Goal: Contribute content: Contribute content

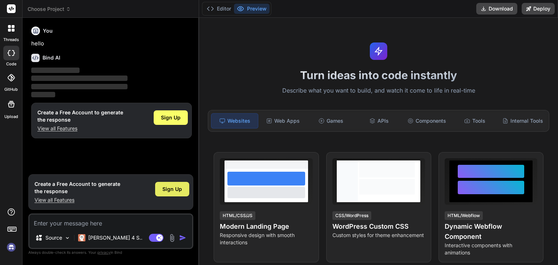
click at [171, 191] on span "Sign Up" at bounding box center [172, 189] width 20 height 7
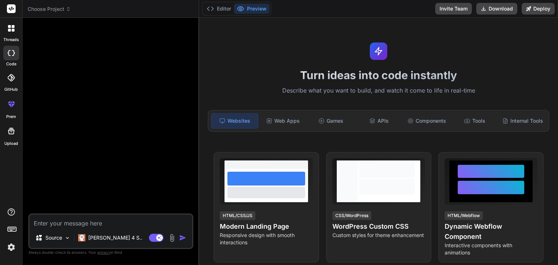
click at [140, 223] on textarea at bounding box center [110, 221] width 163 height 13
type textarea "x"
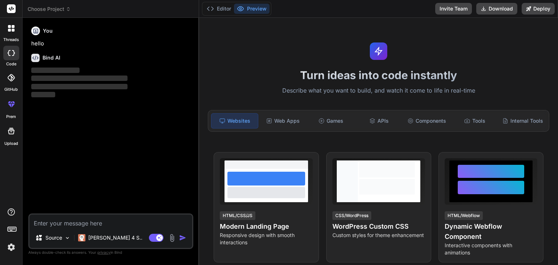
type textarea "B"
type textarea "x"
type textarea "Bi"
type textarea "x"
type textarea "Bir"
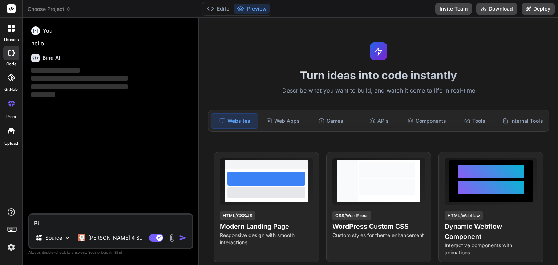
type textarea "x"
type textarea "Bir"
type textarea "x"
type textarea "Bir f"
type textarea "x"
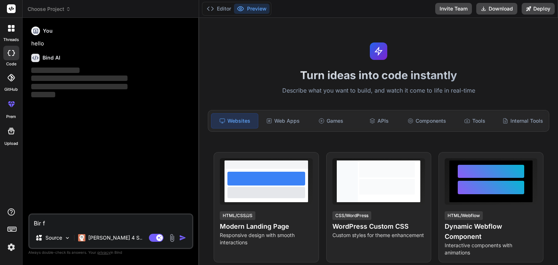
type textarea "Bir fu"
type textarea "x"
type textarea "Bir fut"
type textarea "x"
type textarea "Bir futb"
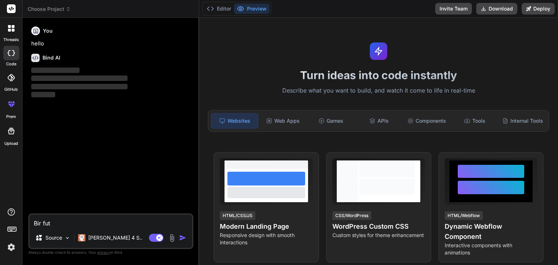
type textarea "x"
type textarea "Bir futbo"
type textarea "x"
type textarea "Bir futbol"
type textarea "x"
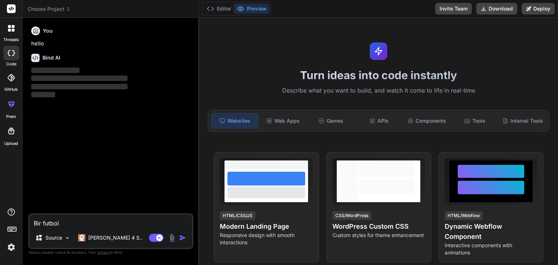
type textarea "Bir futbolc"
type textarea "x"
type textarea "Bir futbolcu"
type textarea "x"
type textarea "Bir futbolcu"
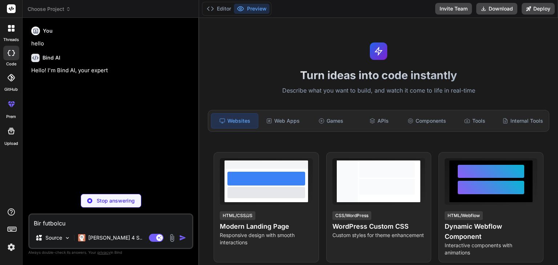
type textarea "x"
type textarea "Bir futbolcu k"
type textarea "x"
type textarea "Bir futbolcu kı"
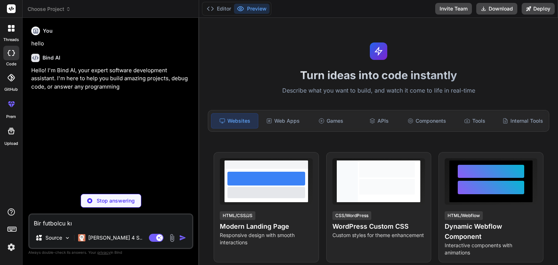
type textarea "x"
type textarea "Bir futbolcu kıy"
type textarea "x"
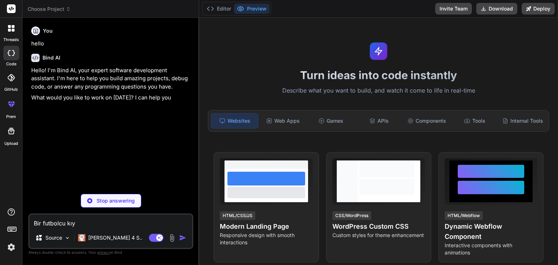
type textarea "Bir futbolcu kıya"
type textarea "x"
type textarea "Bir futbolcu kıyas"
type textarea "x"
type textarea "Bir futbolcu kıyasl"
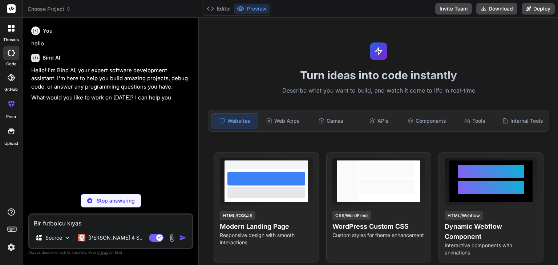
type textarea "x"
type textarea "Bir futbolcu kıyasla"
type textarea "x"
type textarea "Bir futbolcu kıyaslam"
type textarea "x"
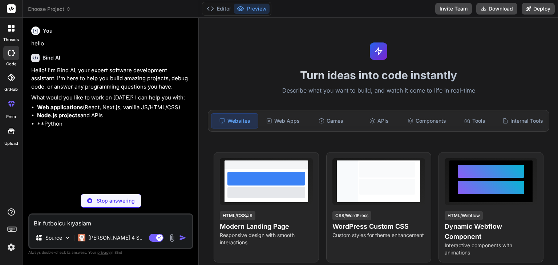
type textarea "Bir futbolcu kıyaslama"
type textarea "x"
type textarea "Bir futbolcu kıyaslama"
type textarea "x"
type textarea "Bir futbolcu kıyaslama v"
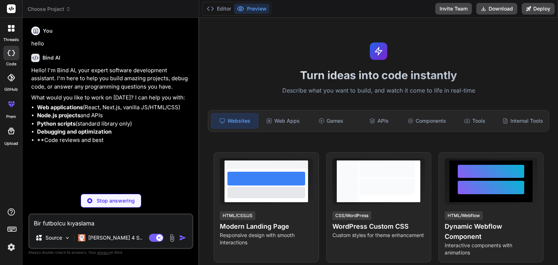
type textarea "x"
type textarea "Bir futbolcu kıyaslama ve"
type textarea "x"
type textarea "Bir futbolcu kıyaslama ve"
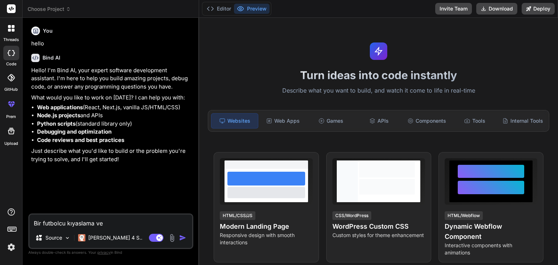
type textarea "x"
type textarea "Bir futbolcu v"
type textarea "x"
type textarea "Bir futbolcu ve"
type textarea "x"
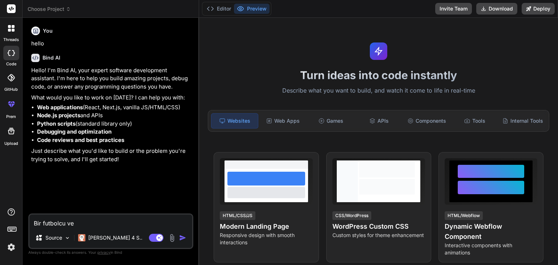
type textarea "Bir futbolcu ve"
type textarea "x"
type textarea "Bir futbolcu ve t"
type textarea "x"
type textarea "Bir futbolcu ve ta"
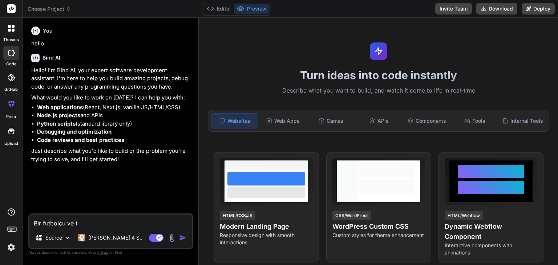
type textarea "x"
type textarea "Bir futbolcu ve tak"
type textarea "x"
type textarea "Bir futbolcu ve takı"
type textarea "x"
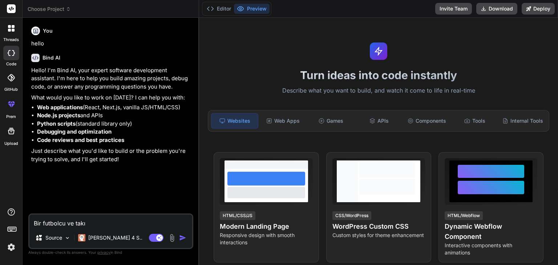
type textarea "Bir futbolcu ve takım"
type textarea "x"
type textarea "Bir futbolcu ve takım"
type textarea "x"
type textarea "Bir futbolcu ve takım k"
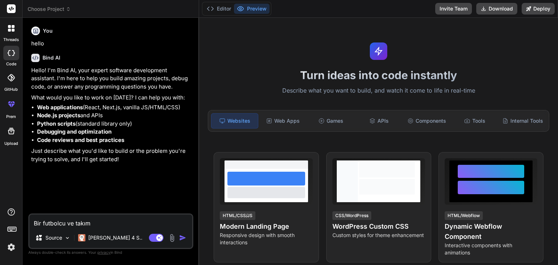
type textarea "x"
type textarea "Bir futbolcu ve takım kı"
type textarea "x"
type textarea "Bir futbolcu ve takım kıy"
type textarea "x"
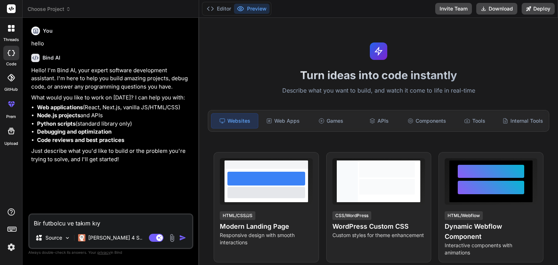
type textarea "Bir futbolcu ve takım kıya"
type textarea "x"
type textarea "Bir futbolcu ve takım kıyas"
type textarea "x"
type textarea "Bir futbolcu ve takım kıyasal"
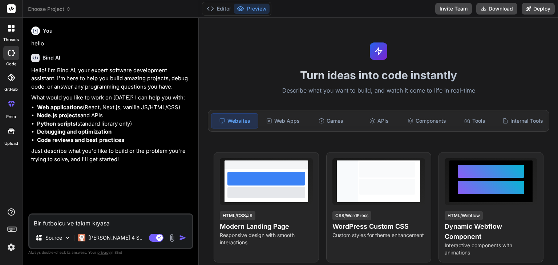
type textarea "x"
type textarea "Bir futbolcu ve takım kıyasalam"
type textarea "x"
type textarea "Bir futbolcu ve takım kıyasala"
type textarea "x"
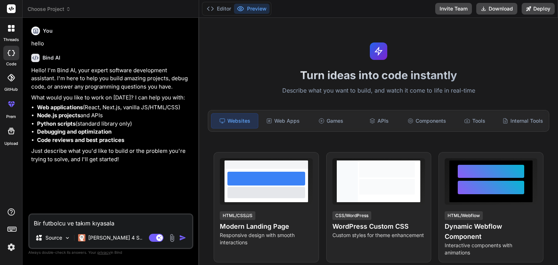
type textarea "Bir futbolcu ve takım kıyasal"
type textarea "x"
type textarea "Bir futbolcu ve takım kıyasa"
type textarea "x"
type textarea "Bir futbolcu ve takım kıyas"
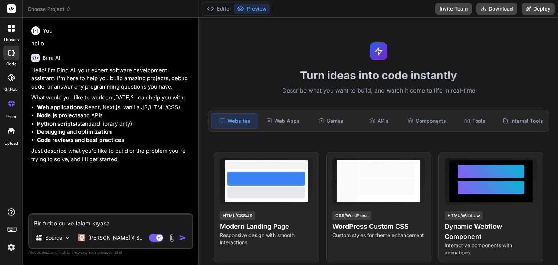
type textarea "x"
type textarea "Bir futbolcu ve takım kıyasl"
type textarea "x"
type textarea "Bir futbolcu ve takım kıyasla"
type textarea "x"
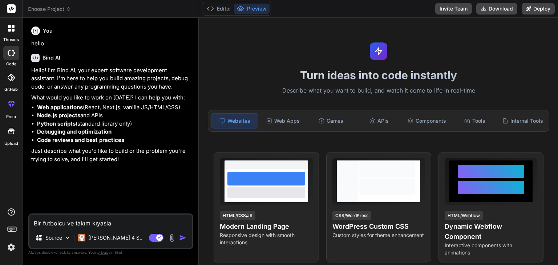
type textarea "Bir futbolcu ve takım kıyaslam"
type textarea "x"
type textarea "Bir futbolcu ve takım kıyaslama"
type textarea "x"
type textarea "Bir futbolcu ve takım kıyaslama"
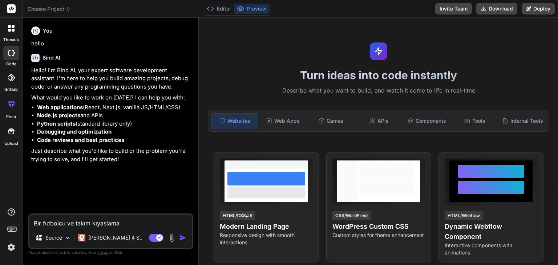
type textarea "x"
type textarea "Bir futbolcu ve takım kıyaslama p"
type textarea "x"
type textarea "Bir futbolcu ve takım kıyaslama pl"
type textarea "x"
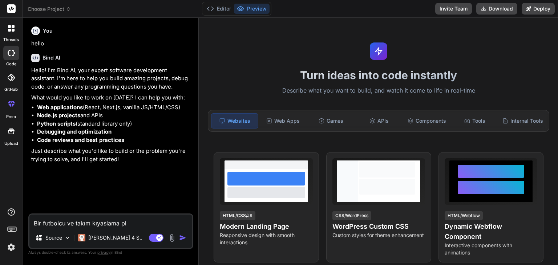
type textarea "Bir futbolcu ve takım kıyaslama pla"
type textarea "x"
type textarea "Bir futbolcu ve takım kıyaslama plat"
type textarea "x"
type textarea "Bir futbolcu ve takım kıyaslama platf"
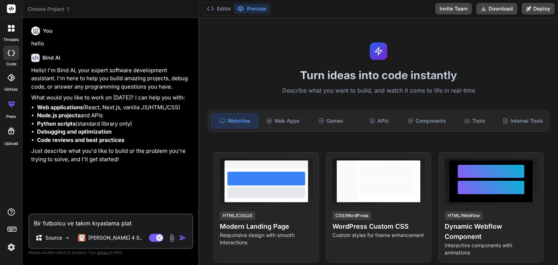
type textarea "x"
type textarea "Bir futbolcu ve takım kıyaslama platfo"
type textarea "x"
type textarea "Bir futbolcu ve takım kıyaslama platfor"
type textarea "x"
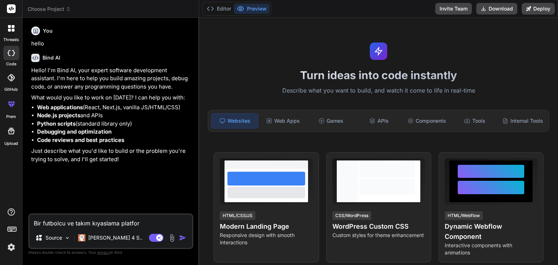
type textarea "Bir futbolcu ve takım kıyaslama platform"
type textarea "x"
type textarea "Bir futbolcu ve takım kıyaslama platformu"
type textarea "x"
type textarea "Bir futbolcu ve takım kıyaslama platformu"
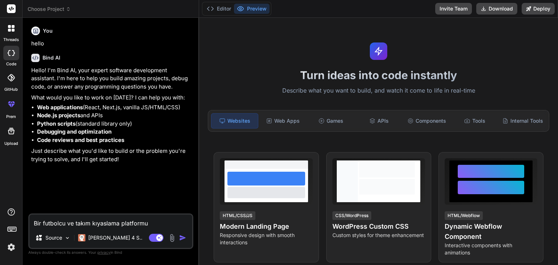
type textarea "x"
type textarea "Bir futbolcu ve takım kıyaslama platformu o"
type textarea "x"
type textarea "Bir futbolcu ve takım kıyaslama platformu ol"
type textarea "x"
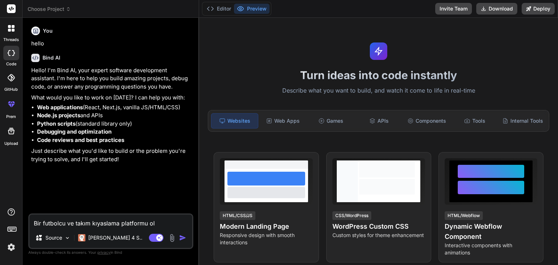
type textarea "Bir futbolcu ve takım kıyaslama platformu olu"
type textarea "x"
type textarea "Bir futbolcu ve takım kıyaslama platformu oluş"
type textarea "x"
type textarea "Bir futbolcu ve takım kıyaslama platformu oluşt"
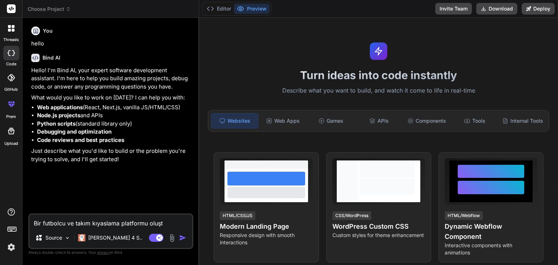
type textarea "x"
type textarea "Bir futbolcu ve takım kıyaslama platformu oluştu"
type textarea "x"
type textarea "Bir futbolcu ve takım kıyaslama platformu oluştur"
type textarea "x"
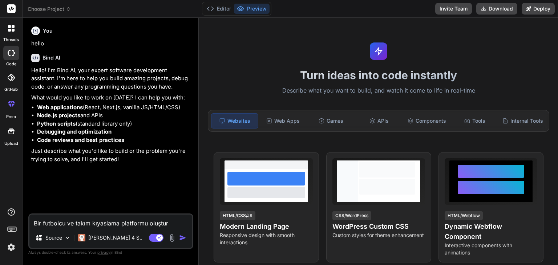
type textarea "Bir futbolcu ve takım kıyaslama platformu oluşturm"
type textarea "x"
type textarea "Bir futbolcu ve takım kıyaslama platformu oluşturma"
type textarea "x"
type textarea "Bir futbolcu ve takım kıyaslama platformu oluşturmak"
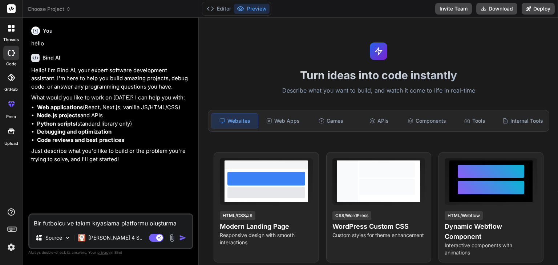
type textarea "x"
type textarea "Bir futbolcu ve takım kıyaslama platformu oluşturmak"
type textarea "x"
type textarea "Bir futbolcu ve takım kıyaslama platformu oluşturmak i"
type textarea "x"
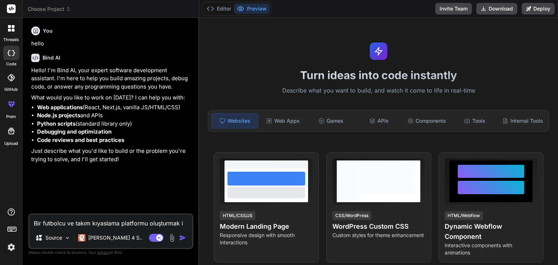
type textarea "Bir futbolcu ve takım kıyaslama platformu oluşturmak is"
type textarea "x"
type textarea "Bir futbolcu ve takım kıyaslama platformu oluşturmak ist"
type textarea "x"
type textarea "Bir futbolcu ve takım kıyaslama platformu oluşturmak isti"
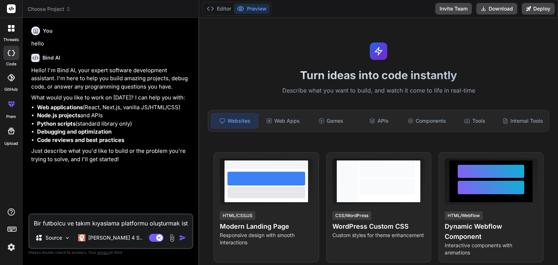
type textarea "x"
type textarea "Bir futbolcu ve takım kıyaslama platformu oluşturmak istiy"
type textarea "x"
type textarea "Bir futbolcu ve takım kıyaslama platformu oluşturmak istiyo"
type textarea "x"
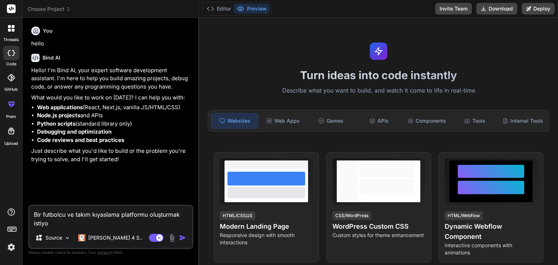
type textarea "Bir futbolcu ve takım kıyaslama platformu oluşturmak istiyor"
type textarea "x"
type textarea "Bir futbolcu ve takım kıyaslama platformu oluşturmak istiyoru"
type textarea "x"
type textarea "Bir futbolcu ve takım kıyaslama platformu oluşturmak istiyorum"
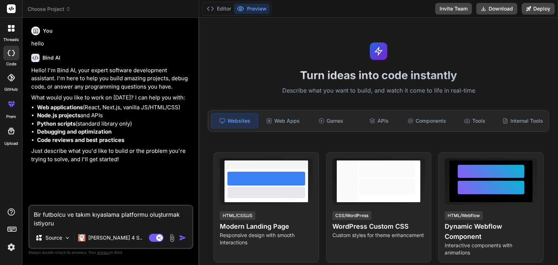
type textarea "x"
type textarea "Bir futbolcu ve takım kıyaslama platformu oluşturmak istiyorum."
type textarea "x"
type textarea "Bir futbolcu ve takım kıyaslama platformu oluşturmak istiyorum."
type textarea "x"
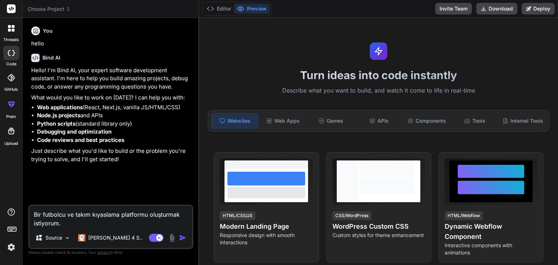
paste textarea "[URL][DOMAIN_NAME]"
type textarea "Bir futbolcu ve takım kıyaslama platformu oluşturmak istiyorum. [URL][DOMAIN_NA…"
type textarea "x"
type textarea "Bir futbolcu ve takım kıyaslama platformu oluşturmak istiyorum. [URL][DOMAIN_NA…"
type textarea "x"
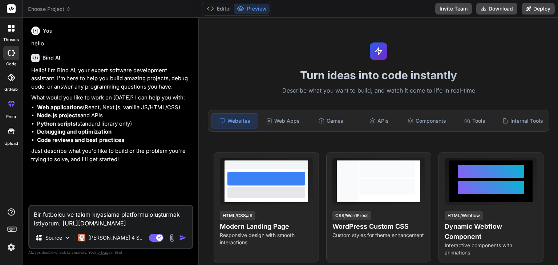
type textarea "Bir futbolcu ve takım kıyaslama platformu oluşturmak istiyorum. [URL][DOMAIN_NA…"
type textarea "x"
type textarea "Bir futbolcu ve takım kıyaslama platformu oluşturmak istiyorum. [URL][DOMAIN_NA…"
type textarea "x"
type textarea "Bir futbolcu ve takım kıyaslama platformu oluşturmak istiyorum. [URL][DOMAIN_NA…"
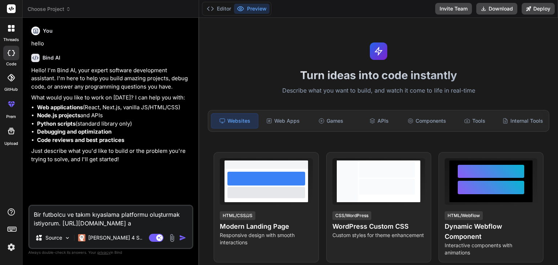
type textarea "x"
type textarea "Bir futbolcu ve takım kıyaslama platformu oluşturmak istiyorum. [URL][DOMAIN_NA…"
type textarea "x"
type textarea "Bir futbolcu ve takım kıyaslama platformu oluşturmak istiyorum. [URL][DOMAIN_NA…"
type textarea "x"
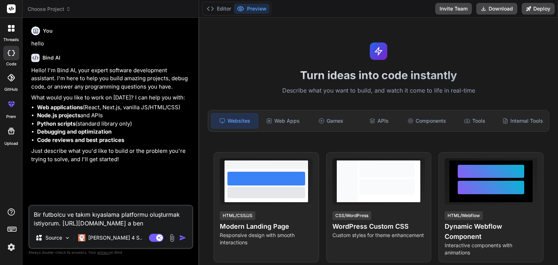
type textarea "Bir futbolcu ve takım kıyaslama platformu oluşturmak istiyorum. [URL][DOMAIN_NA…"
type textarea "x"
type textarea "Bir futbolcu ve takım kıyaslama platformu oluşturmak istiyorum. [URL][DOMAIN_NA…"
type textarea "x"
type textarea "Bir futbolcu ve takım kıyaslama platformu oluşturmak istiyorum. [URL][DOMAIN_NA…"
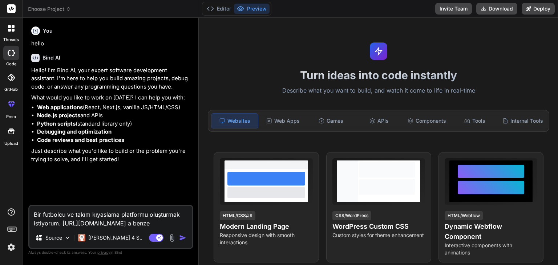
type textarea "x"
type textarea "Bir futbolcu ve takım kıyaslama platformu oluşturmak istiyorum. [URL][DOMAIN_NA…"
type textarea "x"
type textarea "Bir futbolcu ve takım kıyaslama platformu oluşturmak istiyorum. [URL][DOMAIN_NA…"
type textarea "x"
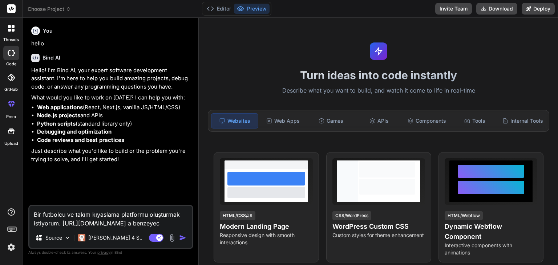
type textarea "Bir futbolcu ve takım kıyaslama platformu oluşturmak istiyorum. [URL][DOMAIN_NA…"
type textarea "x"
type textarea "Bir futbolcu ve takım kıyaslama platformu oluşturmak istiyorum. [URL][DOMAIN_NA…"
type textarea "x"
type textarea "Bir futbolcu ve takım kıyaslama platformu oluşturmak istiyorum. [URL][DOMAIN_NA…"
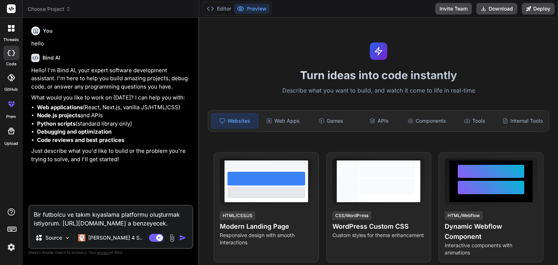
type textarea "x"
type textarea "Bir futbolcu ve takım kıyaslama platformu oluşturmak istiyorum. [URL][DOMAIN_NA…"
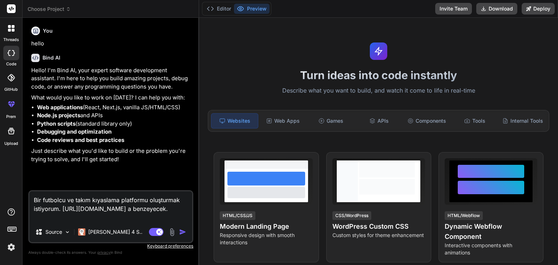
type textarea "x"
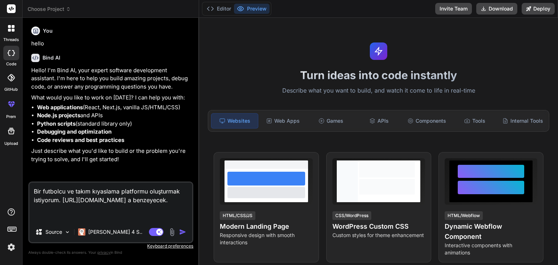
type textarea "Bir futbolcu ve takım kıyaslama platformu oluşturmak istiyorum. [URL][DOMAIN_NA…"
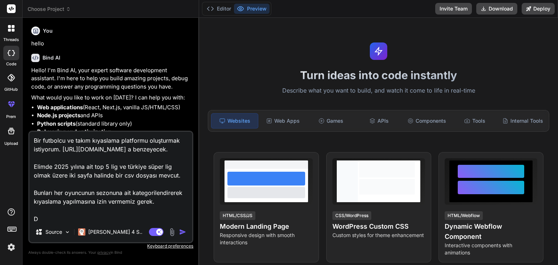
scroll to position [0, 0]
paste textarea "[URL][DOMAIN_NAME]"
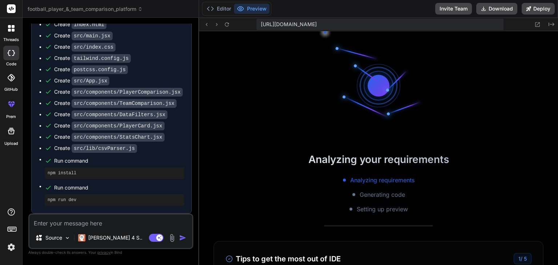
scroll to position [518, 0]
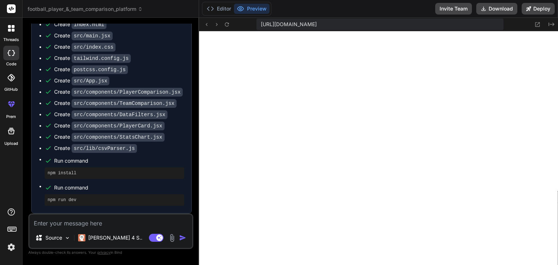
click at [116, 226] on textarea at bounding box center [110, 221] width 163 height 13
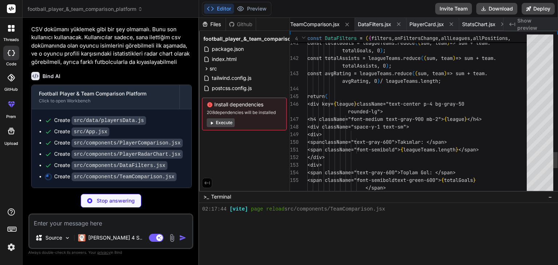
scroll to position [474, 0]
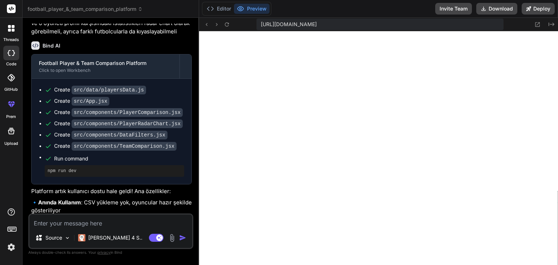
click at [119, 220] on textarea at bounding box center [110, 221] width 163 height 13
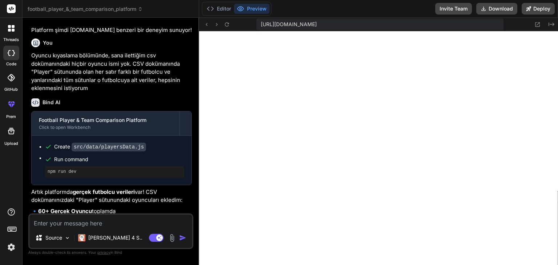
scroll to position [1177, 0]
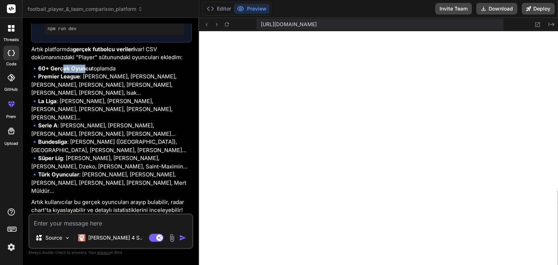
drag, startPoint x: 66, startPoint y: 96, endPoint x: 87, endPoint y: 100, distance: 21.1
click at [86, 72] on strong "60+ Gerçek Oyuncu" at bounding box center [65, 68] width 54 height 7
click at [87, 72] on strong "60+ Gerçek Oyuncu" at bounding box center [65, 68] width 54 height 7
click at [56, 239] on p "Source" at bounding box center [53, 237] width 17 height 7
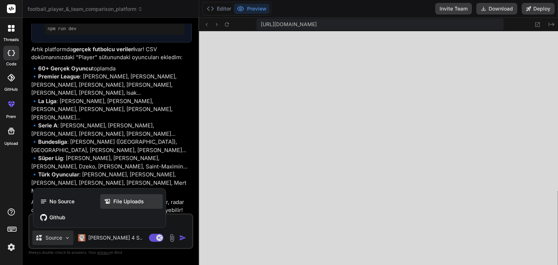
click at [117, 204] on span "File Uploads" at bounding box center [128, 201] width 31 height 7
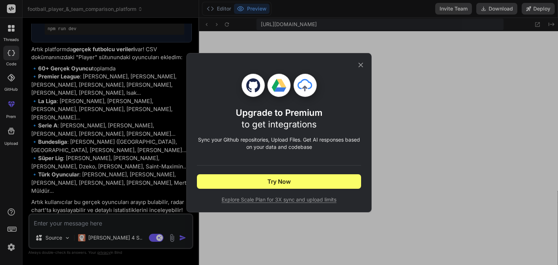
click at [361, 62] on icon at bounding box center [361, 65] width 8 height 8
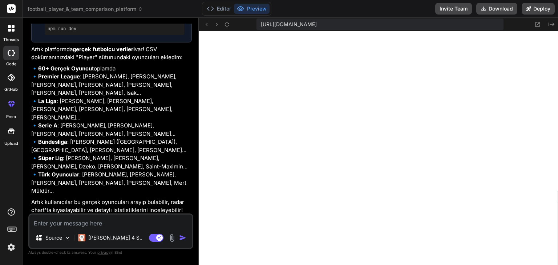
click at [171, 236] on img at bounding box center [172, 238] width 8 height 8
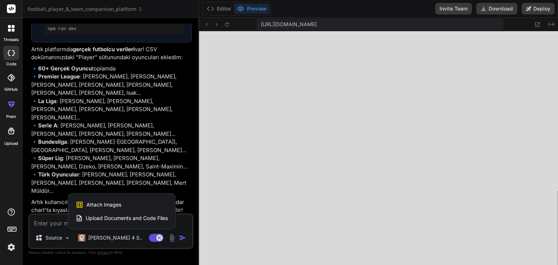
click at [128, 216] on span "Upload Documents and Code Files" at bounding box center [127, 218] width 82 height 7
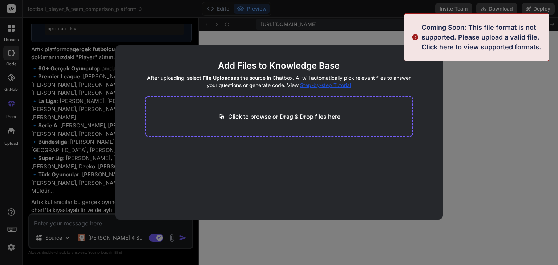
click at [432, 51] on div "Coming Soon: This file format is not supported. Please upload a valid file. Cli…" at bounding box center [483, 37] width 123 height 29
click at [432, 50] on span "Click here" at bounding box center [438, 47] width 32 height 8
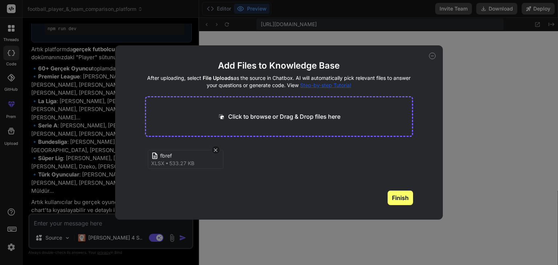
click at [404, 199] on button "Finish" at bounding box center [400, 198] width 25 height 15
click at [433, 56] on icon at bounding box center [432, 56] width 7 height 7
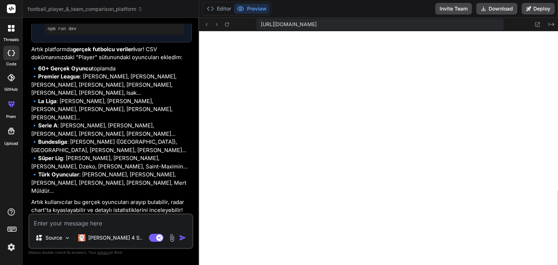
click at [108, 222] on textarea at bounding box center [110, 221] width 163 height 13
click at [16, 133] on div at bounding box center [11, 130] width 17 height 17
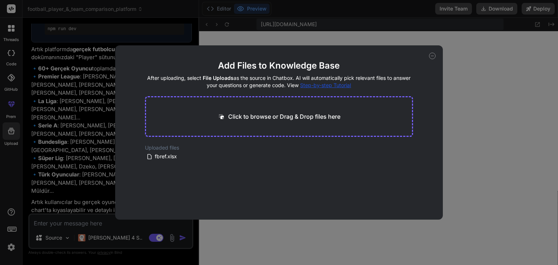
click at [430, 56] on icon at bounding box center [432, 56] width 7 height 7
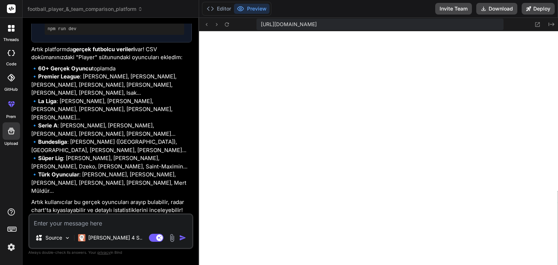
click at [91, 222] on textarea at bounding box center [110, 221] width 163 height 13
click at [63, 243] on div "Source" at bounding box center [52, 238] width 41 height 15
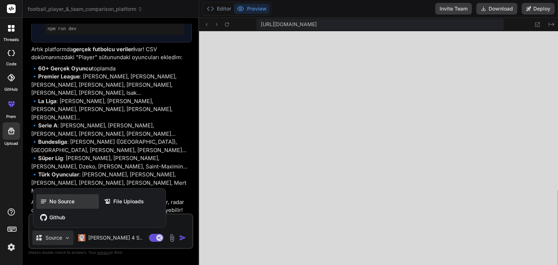
click at [63, 201] on span "No Source" at bounding box center [61, 201] width 25 height 7
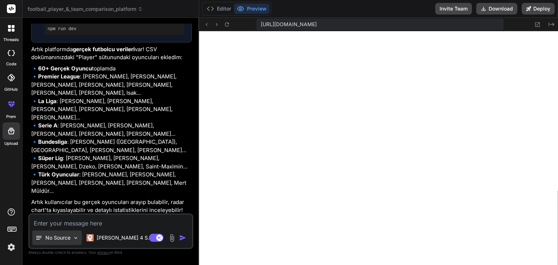
click at [70, 240] on p "No Source" at bounding box center [57, 237] width 25 height 7
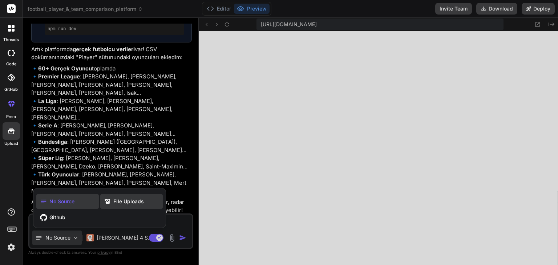
click at [131, 204] on span "File Uploads" at bounding box center [128, 201] width 31 height 7
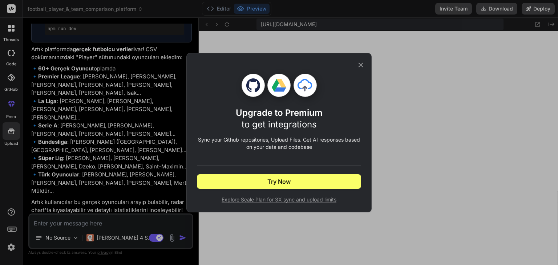
click at [359, 64] on icon at bounding box center [361, 65] width 8 height 8
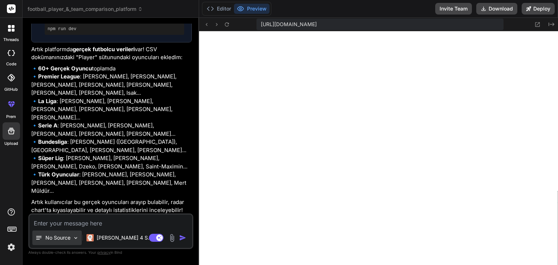
click at [69, 241] on p "No Source" at bounding box center [57, 237] width 25 height 7
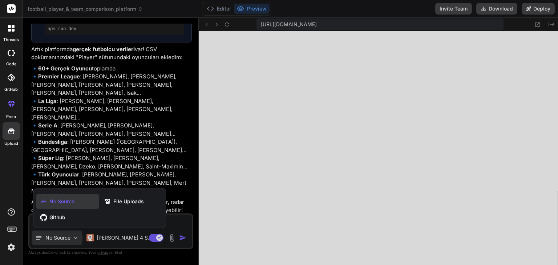
click at [192, 221] on div at bounding box center [279, 132] width 558 height 265
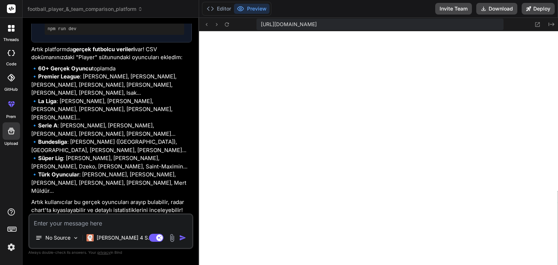
click at [156, 222] on textarea at bounding box center [110, 221] width 163 height 13
paste textarea "[DATE]-[DATE] Big 5 European Leagues Stats"
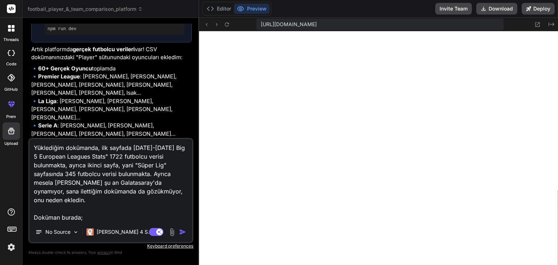
paste textarea "[URL][DOMAIN_NAME]"
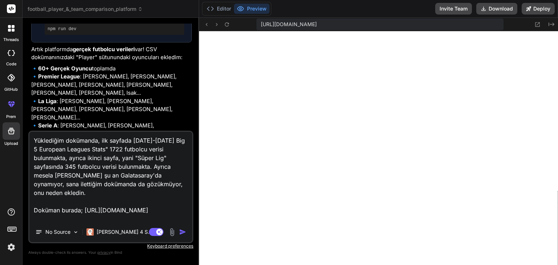
scroll to position [18, 0]
click at [178, 230] on div "Agent Mode. When this toggle is activated, AI automatically makes decisions, re…" at bounding box center [168, 232] width 42 height 9
click at [183, 232] on img "button" at bounding box center [182, 231] width 7 height 7
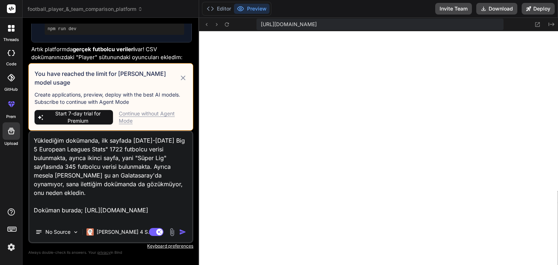
click at [127, 115] on div "Continue without Agent Mode" at bounding box center [153, 117] width 68 height 15
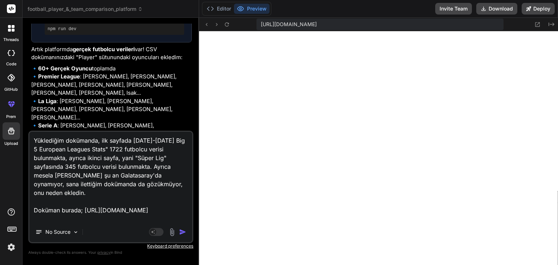
click at [180, 232] on img "button" at bounding box center [182, 231] width 7 height 7
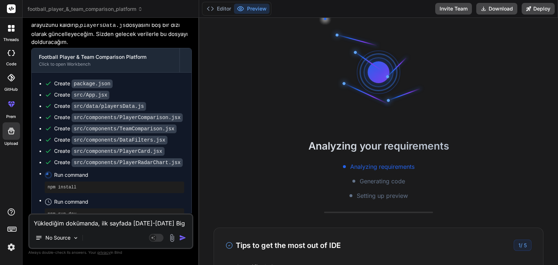
scroll to position [1695, 0]
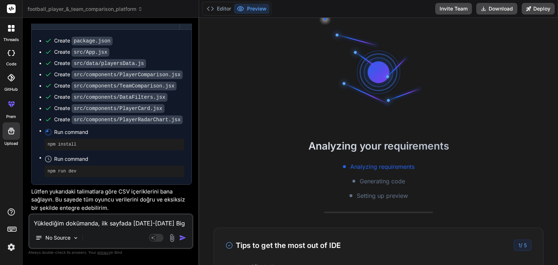
click at [171, 240] on img at bounding box center [172, 238] width 8 height 8
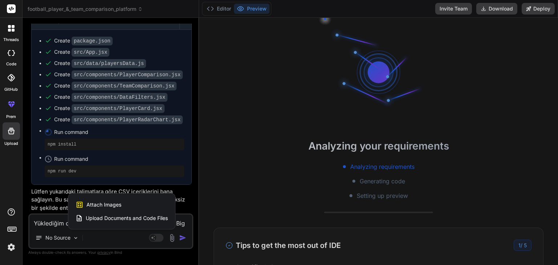
click at [133, 218] on span "Upload Documents and Code Files" at bounding box center [127, 218] width 82 height 7
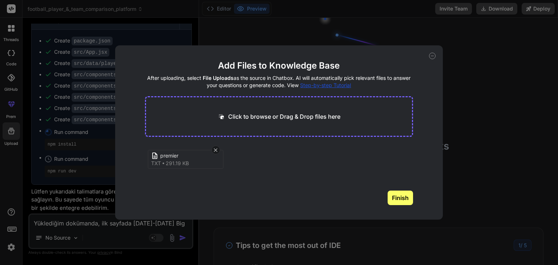
click at [397, 194] on button "Finish" at bounding box center [400, 198] width 25 height 15
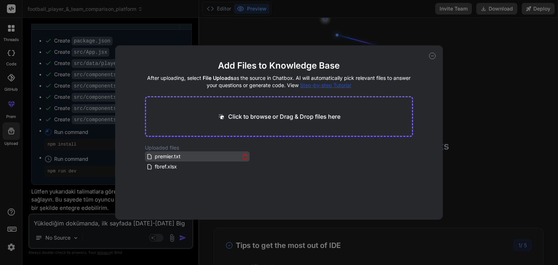
click at [199, 158] on div "premier.txt" at bounding box center [192, 156] width 93 height 9
drag, startPoint x: 197, startPoint y: 156, endPoint x: 205, endPoint y: 158, distance: 7.8
click at [205, 158] on div "premier.txt" at bounding box center [192, 156] width 93 height 9
drag, startPoint x: 430, startPoint y: 56, endPoint x: 260, endPoint y: 138, distance: 188.8
click at [430, 56] on icon at bounding box center [432, 56] width 7 height 7
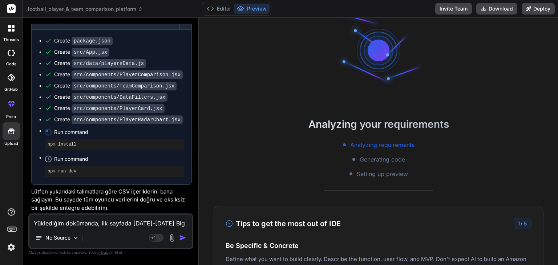
scroll to position [109, 0]
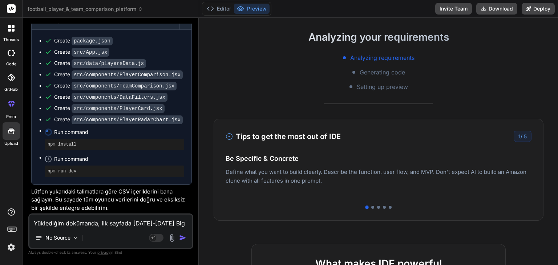
click at [211, 137] on div "Analyzing your requirements Analyzing requirements Generating code Setting up p…" at bounding box center [378, 141] width 359 height 247
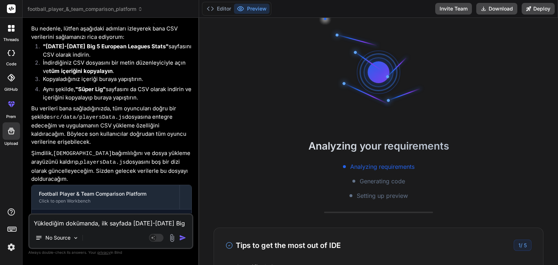
scroll to position [1513, 0]
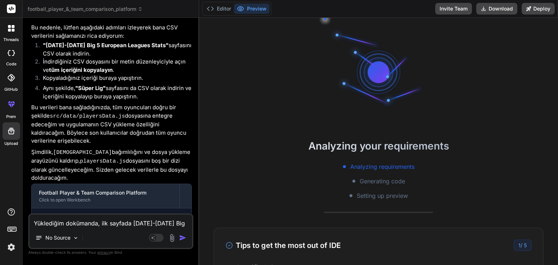
click at [106, 222] on textarea "Yüklediğim dokümanda, ilk sayfada [DATE]-[DATE] Big 5 European Leagues Stats" 1…" at bounding box center [110, 221] width 163 height 13
paste textarea "Loremip Dolo Sitametcons Adi 66 Elitsed Do Eiusmo Tempor Inc Utlab Etd Magn AL …"
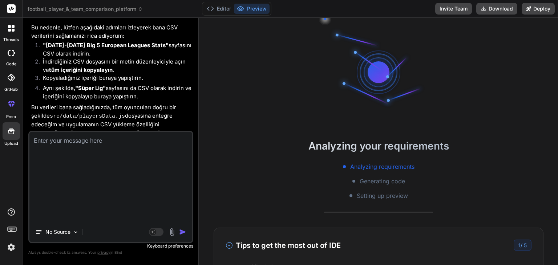
scroll to position [0, 0]
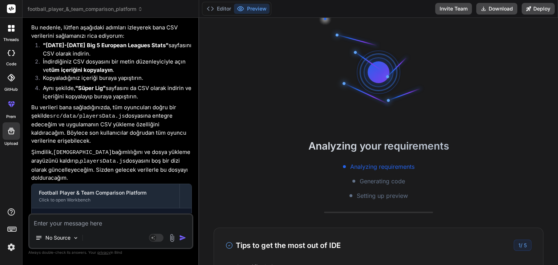
click at [83, 224] on textarea at bounding box center [110, 221] width 163 height 13
paste textarea "Playing Time Performance Expected Progression Per 90 Minutes Rk Player Nation P…"
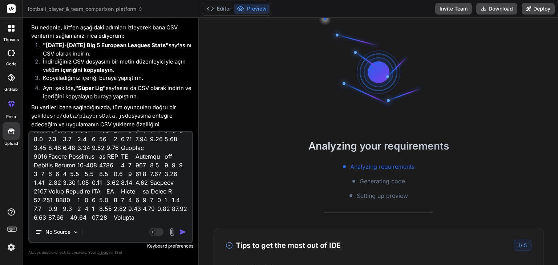
scroll to position [64458, 0]
click at [130, 214] on textarea at bounding box center [110, 177] width 163 height 90
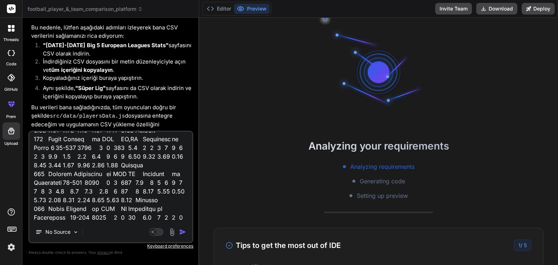
scroll to position [0, 0]
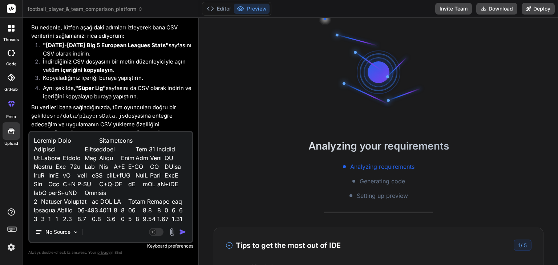
click at [117, 173] on textarea at bounding box center [110, 177] width 163 height 90
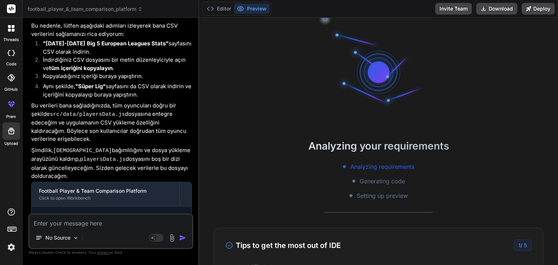
scroll to position [1513, 0]
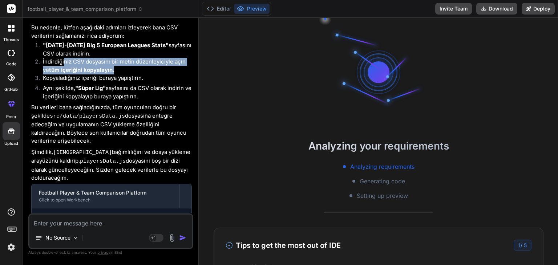
drag, startPoint x: 64, startPoint y: 64, endPoint x: 117, endPoint y: 73, distance: 53.8
click at [114, 74] on li "İndirdiğiniz CSV dosyasını bir metin düzenleyiciyle açın ve tüm içeriğini kopya…" at bounding box center [114, 66] width 155 height 16
click at [122, 69] on li "İndirdiğiniz CSV dosyasını bir metin düzenleyiciyle açın ve tüm içeriğini kopya…" at bounding box center [114, 66] width 155 height 16
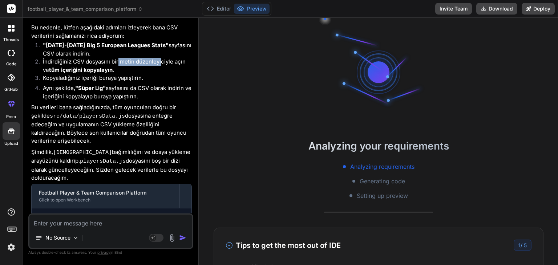
drag, startPoint x: 117, startPoint y: 68, endPoint x: 160, endPoint y: 67, distance: 42.5
click at [160, 67] on li "İndirdiğiniz CSV dosyasını bir metin düzenleyiciyle açın ve tüm içeriğini kopya…" at bounding box center [114, 66] width 155 height 16
click at [168, 66] on li "İndirdiğiniz CSV dosyasını bir metin düzenleyiciyle açın ve tüm içeriğini kopya…" at bounding box center [114, 66] width 155 height 16
drag, startPoint x: 97, startPoint y: 75, endPoint x: 101, endPoint y: 76, distance: 4.1
click at [100, 73] on strong "tüm içeriğini kopyalayın" at bounding box center [81, 69] width 64 height 7
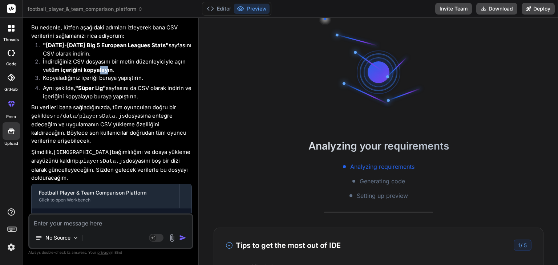
click at [101, 73] on strong "tüm içeriğini kopyalayın" at bounding box center [81, 69] width 64 height 7
click at [109, 74] on li "İndirdiğiniz CSV dosyasını bir metin düzenleyiciyle açın ve tüm içeriğini kopya…" at bounding box center [114, 66] width 155 height 16
drag, startPoint x: 80, startPoint y: 91, endPoint x: 108, endPoint y: 98, distance: 28.7
click at [108, 98] on li "Aynı şekilde, "Süper Lig" sayfasını da CSV olarak indirin ve içeriğini kopyalay…" at bounding box center [114, 92] width 155 height 16
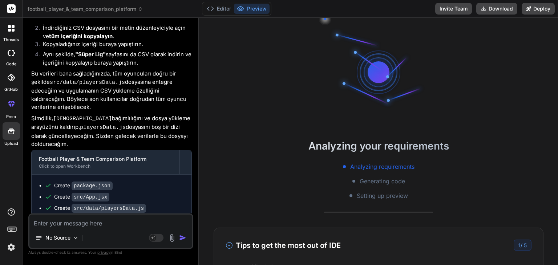
scroll to position [1550, 0]
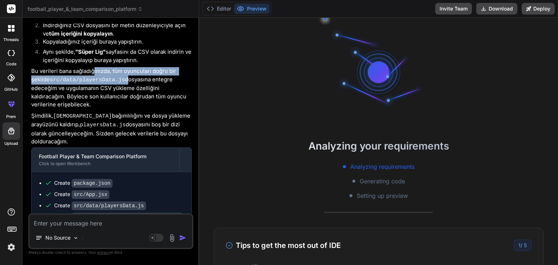
drag, startPoint x: 99, startPoint y: 80, endPoint x: 123, endPoint y: 88, distance: 25.3
click at [123, 88] on p "Bu verileri bana sağladığınızda, tüm oyuncuları doğru bir şekilde src/data/play…" at bounding box center [111, 88] width 161 height 42
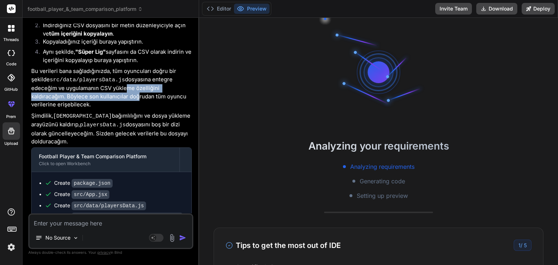
drag, startPoint x: 124, startPoint y: 92, endPoint x: 135, endPoint y: 100, distance: 14.0
click at [135, 99] on p "Bu verileri bana sağladığınızda, tüm oyuncuları doğru bir şekilde src/data/play…" at bounding box center [111, 88] width 161 height 42
click at [135, 100] on p "Bu verileri bana sağladığınızda, tüm oyuncuları doğru bir şekilde src/data/play…" at bounding box center [111, 88] width 161 height 42
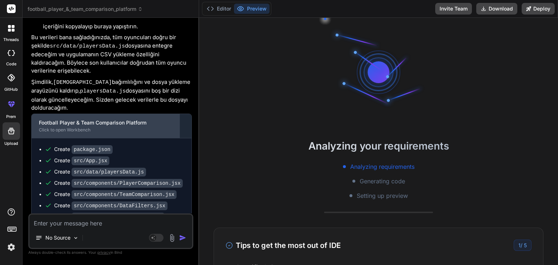
scroll to position [1586, 0]
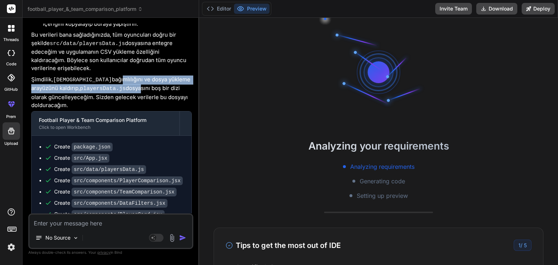
drag, startPoint x: 100, startPoint y: 88, endPoint x: 111, endPoint y: 94, distance: 12.2
click at [110, 94] on p "Şimdilik, papaparse bağımlılığını ve dosya yükleme arayüzünü kaldırıp, playersD…" at bounding box center [111, 93] width 161 height 34
click at [111, 94] on p "Şimdilik, papaparse bağımlılığını ve dosya yükleme arayüzünü kaldırıp, playersD…" at bounding box center [111, 93] width 161 height 34
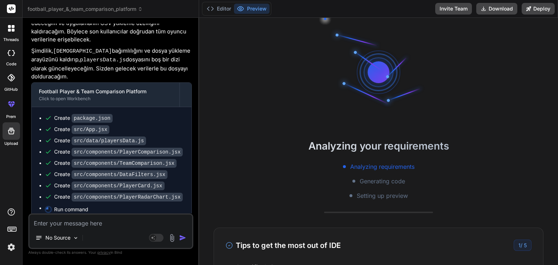
scroll to position [1695, 0]
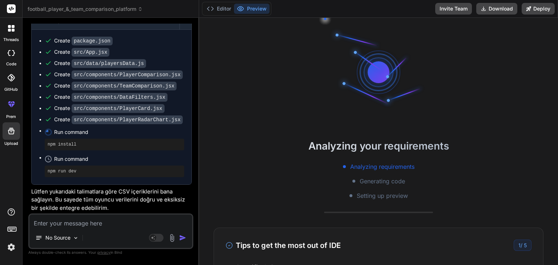
click at [113, 218] on textarea at bounding box center [110, 221] width 163 height 13
paste textarea "Playing Time Performance Expected Progression Per 90 Minutes Rk Player Nation P…"
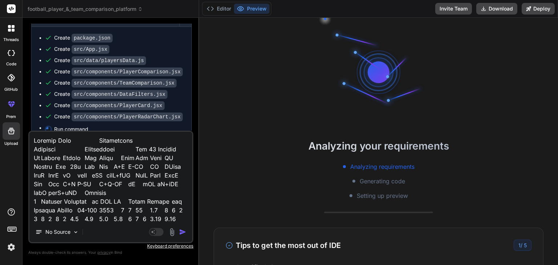
scroll to position [64457, 0]
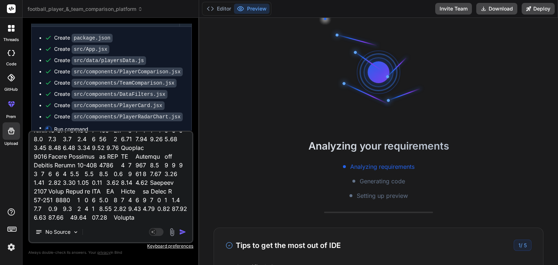
click at [127, 218] on textarea at bounding box center [110, 177] width 163 height 90
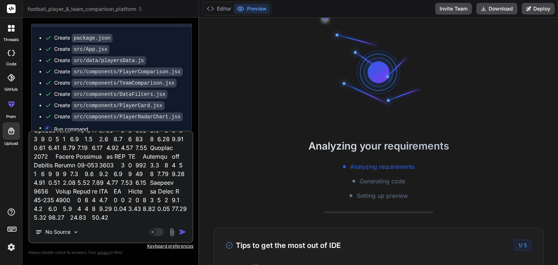
click at [184, 234] on img "button" at bounding box center [182, 231] width 7 height 7
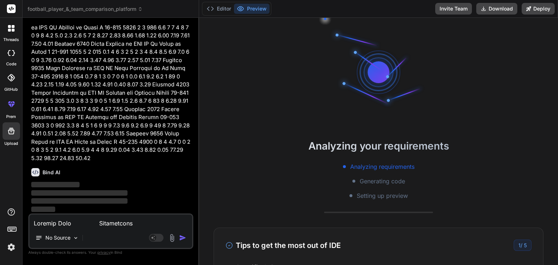
scroll to position [42222, 0]
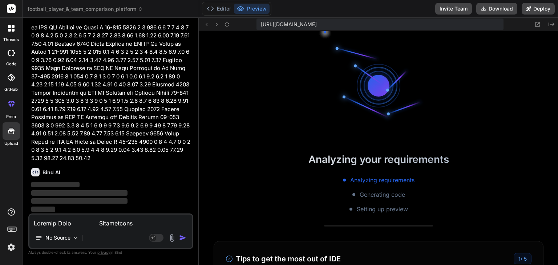
scroll to position [795, 0]
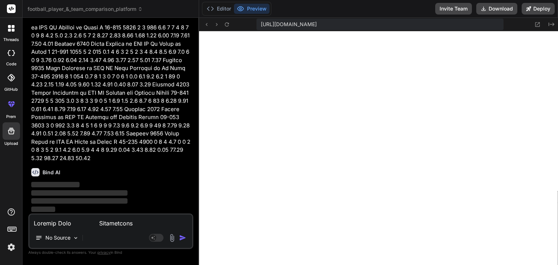
click at [105, 225] on textarea at bounding box center [110, 221] width 163 height 13
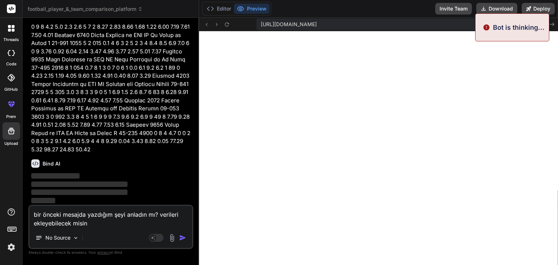
click at [183, 239] on img "button" at bounding box center [182, 237] width 7 height 7
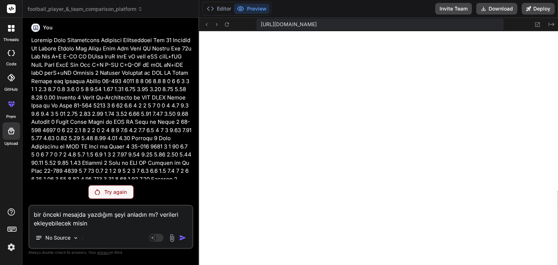
click at [118, 194] on p "Try again" at bounding box center [115, 192] width 23 height 7
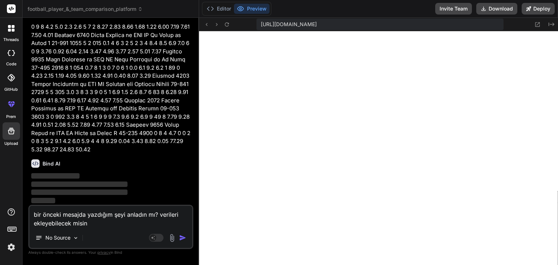
click at [181, 236] on img "button" at bounding box center [182, 237] width 7 height 7
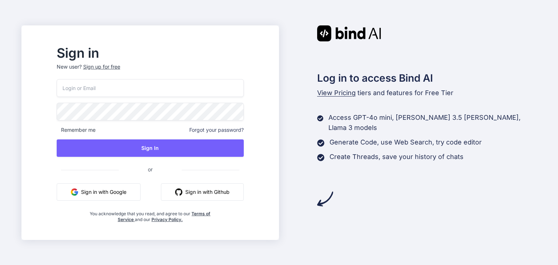
click at [136, 193] on button "Sign in with Google" at bounding box center [99, 191] width 84 height 17
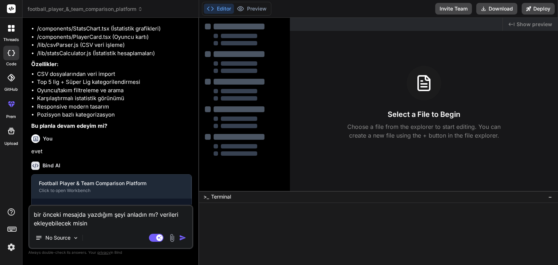
type textarea "x"
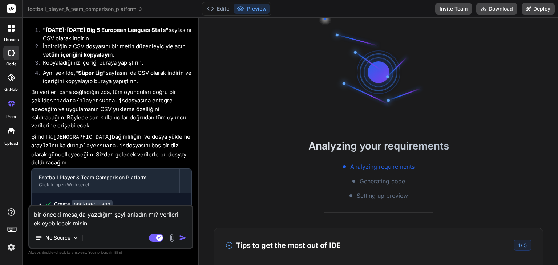
scroll to position [1589, 0]
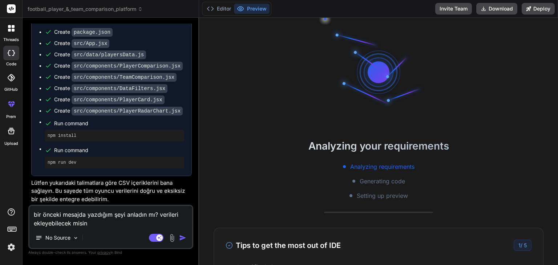
type textarea "x"
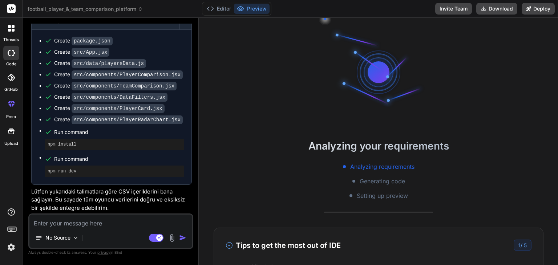
scroll to position [1580, 0]
click at [103, 227] on textarea at bounding box center [110, 221] width 163 height 13
paste textarea "Loremip Dolo Sitametcons Adi 66 Elitsed Do Eiusmo Tempor Inc Utlab Etd Magn AL …"
type textarea "Loremip Dolo Sitametcons Adi 66 Elitsed Do Eiusmo Tempor Inc Utlab Etd Magn AL …"
type textarea "x"
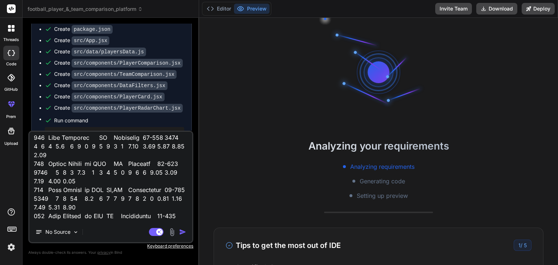
scroll to position [8655, 0]
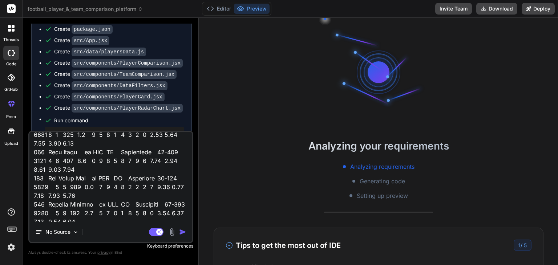
type textarea "Loremip Dolo Sitametcons Adi 66 Elitsed Do Eiusmo Tempor Inc Utlab Etd Magn AL …"
click at [182, 231] on img "button" at bounding box center [182, 231] width 7 height 7
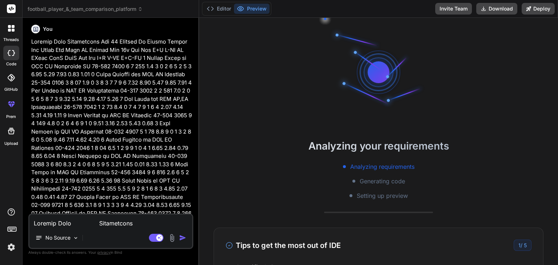
scroll to position [1770, 0]
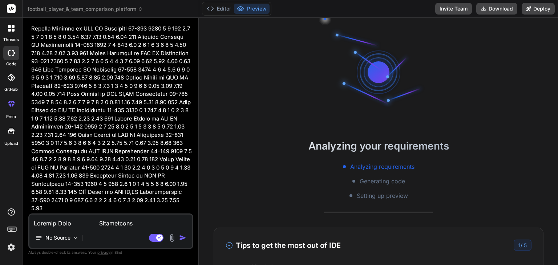
type textarea "x"
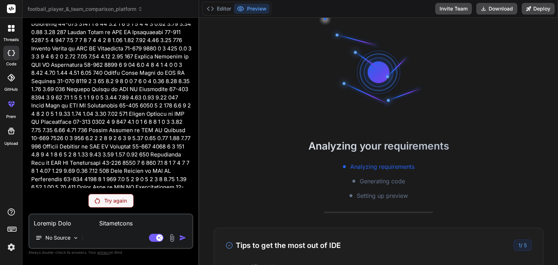
click at [115, 223] on textarea at bounding box center [110, 221] width 163 height 13
type textarea "c"
type textarea "x"
type textarea "cs"
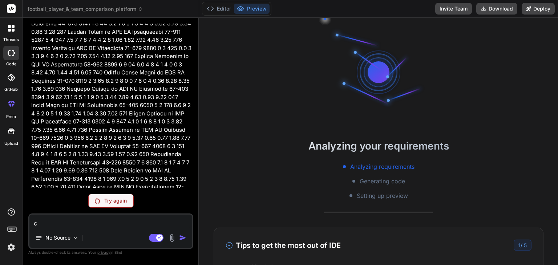
type textarea "x"
type textarea "csv"
type textarea "x"
type textarea "csv"
type textarea "x"
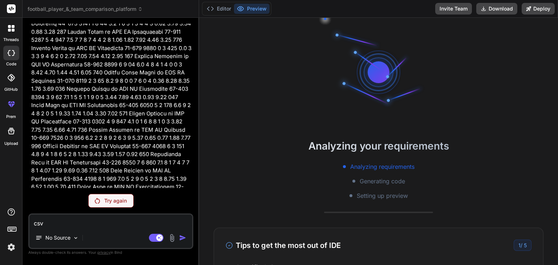
type textarea "csv d"
type textarea "x"
type textarea "csv do"
type textarea "x"
type textarea "csv dok"
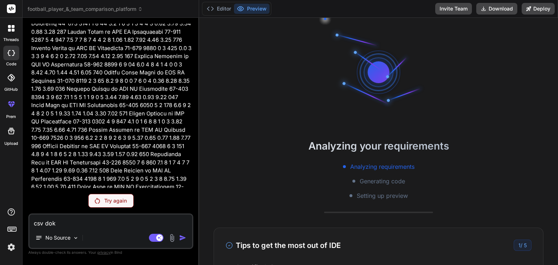
type textarea "x"
type textarea "csv dokü"
type textarea "x"
type textarea "csv doküm"
type textarea "x"
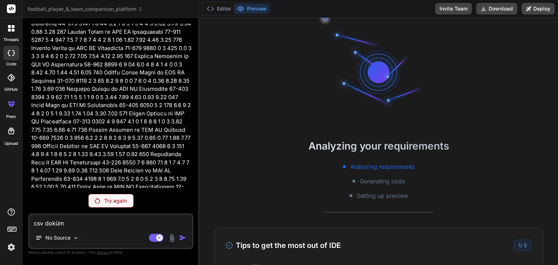
type textarea "csv doküma"
type textarea "x"
type textarea "csv doküman"
type textarea "x"
type textarea "csv dokümanı"
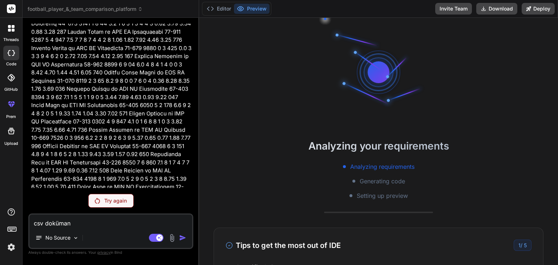
type textarea "x"
type textarea "csv dokümanın"
type textarea "x"
type textarea "csv dokümanınd"
type textarea "x"
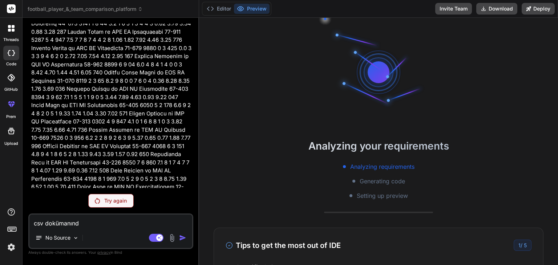
type textarea "csv dokümanında"
type textarea "x"
type textarea "csv dokümanında"
type textarea "x"
type textarea "csv dokümanında c"
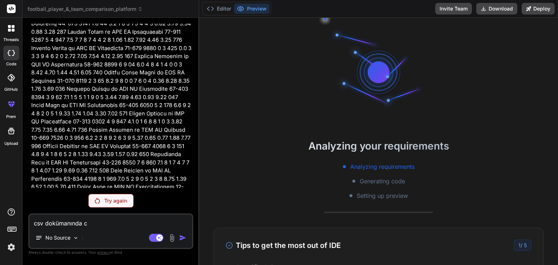
type textarea "x"
type textarea "csv dokümanında co"
type textarea "x"
type textarea "csv dokümanında cop"
type textarea "x"
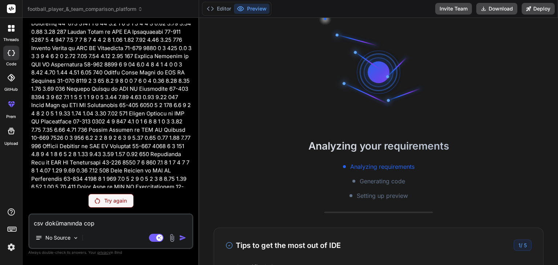
type textarea "csv dokümanında copy"
type textarea "x"
type textarea "csv dokümanında copy"
type textarea "x"
type textarea "csv dokümanında copy p"
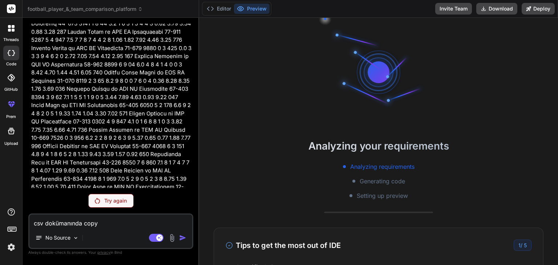
type textarea "x"
type textarea "csv dokümanında copy pa"
type textarea "x"
type textarea "csv dokümanında copy pas"
type textarea "x"
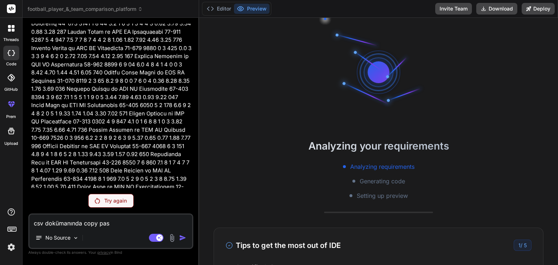
type textarea "csv dokümanında copy past"
type textarea "x"
type textarea "csv dokümanında copy paste"
type textarea "x"
type textarea "csv dokümanında copy paste"
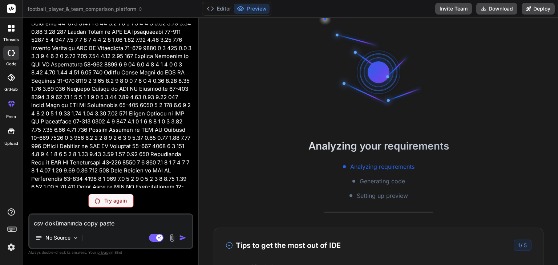
type textarea "x"
type textarea "csv dokümanında copy paste y"
type textarea "x"
type textarea "csv dokümanında copy paste ya"
type textarea "x"
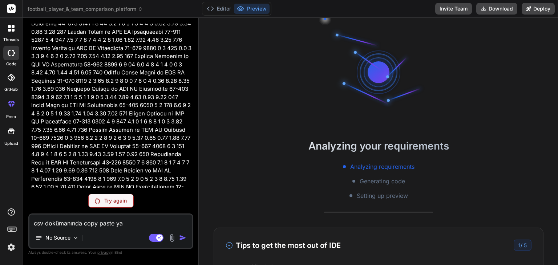
type textarea "csv dokümanında copy paste yap"
type textarea "x"
type textarea "csv dokümanında copy paste yapt"
type textarea "x"
type textarea "csv dokümanında copy paste yaptı"
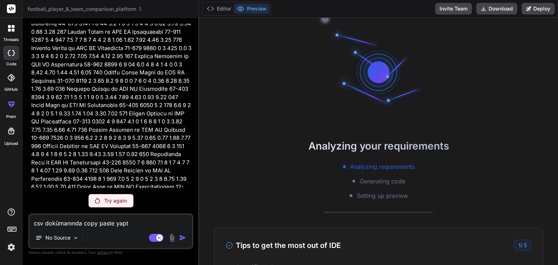
type textarea "x"
type textarea "csv dokümanında copy paste yaptım"
type textarea "x"
type textarea "csv dokümanında copy paste yaptım,"
type textarea "x"
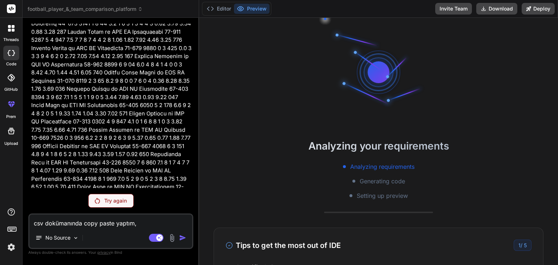
type textarea "csv dokümanında copy paste yaptım,"
type textarea "x"
type textarea "csv dokümanında copy paste yaptım, f"
type textarea "x"
type textarea "csv dokümanında copy paste yaptım, fa"
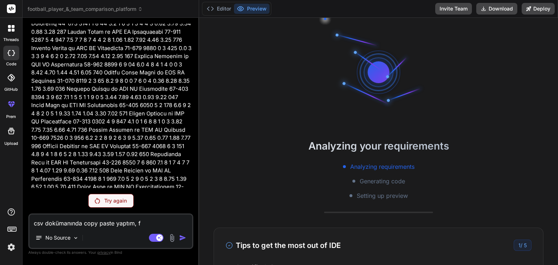
type textarea "x"
type textarea "csv dokümanında copy paste yaptım, far"
type textarea "x"
type textarea "csv dokümanında copy paste yaptım, fark"
type textarea "x"
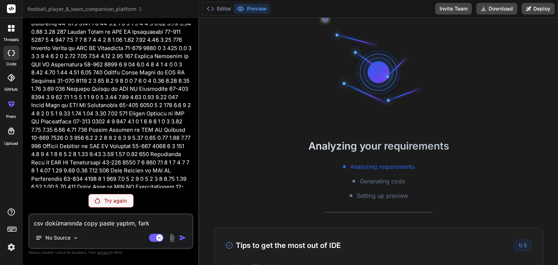
type textarea "csv dokümanında copy paste yaptım, farkl"
type textarea "x"
type textarea "csv dokümanında copy paste yaptım, farklı"
type textarea "x"
type textarea "csv dokümanında copy paste yaptım, farklı"
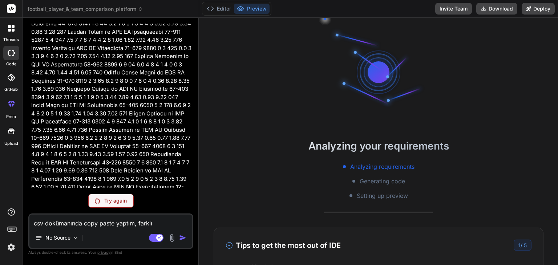
type textarea "x"
type textarea "csv dokümanında copy paste yaptım, d"
type textarea "x"
type textarea "csv dokümanında copy paste yaptım, da"
type textarea "x"
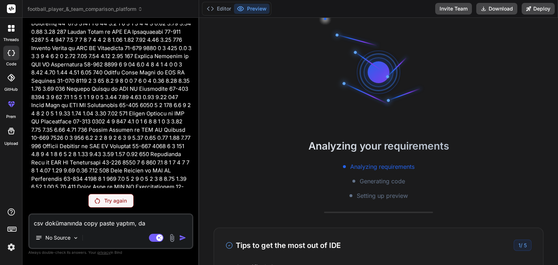
type textarea "csv dokümanında copy paste yaptım, dah"
type textarea "x"
type textarea "csv dokümanında copy paste yaptım, daha"
type textarea "x"
type textarea "csv dokümanında copy paste yaptım, daha"
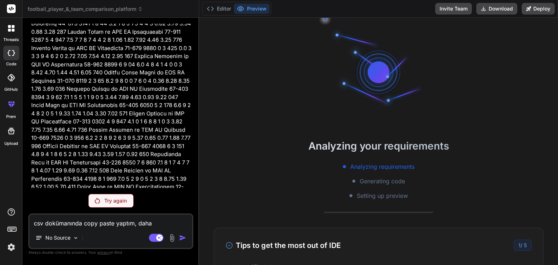
type textarea "x"
type textarea "csv dokümanında copy paste yaptım, daha n"
type textarea "x"
type textarea "csv dokümanında copy paste yaptım, daha ne"
type textarea "x"
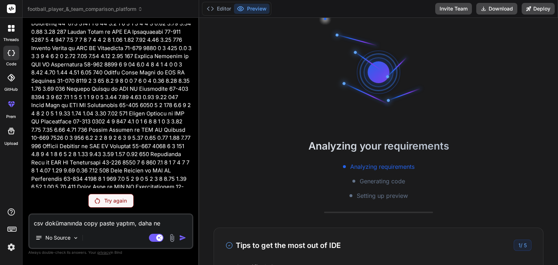
type textarea "csv dokümanında copy paste yaptım, daha net"
type textarea "x"
type textarea "csv dokümanında copy paste yaptım, daha net"
type textarea "x"
type textarea "csv dokümanında copy paste yaptım, daha net a"
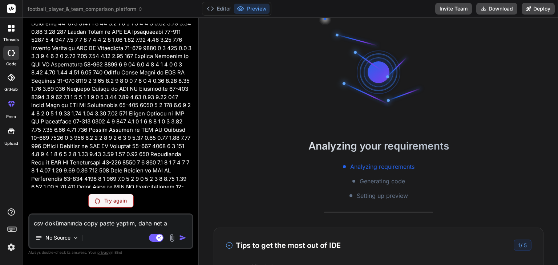
type textarea "x"
type textarea "csv dokümanında copy paste yaptım, daha net an"
type textarea "x"
type textarea "csv dokümanında copy paste yaptım, daha net anl"
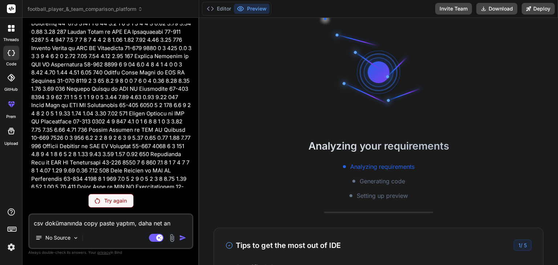
type textarea "x"
type textarea "csv dokümanında copy paste yaptım, daha net anla"
type textarea "x"
type textarea "csv dokümanında copy paste yaptım, daha net anlay"
type textarea "x"
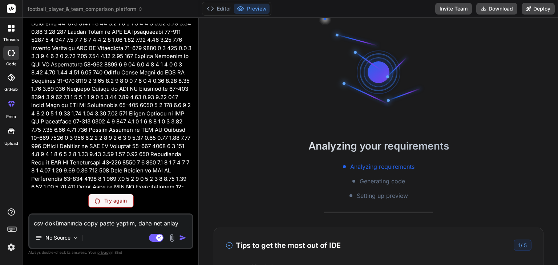
type textarea "csv dokümanında copy paste yaptım, daha net anlayc"
type textarea "x"
type textarea "csv dokümanında copy paste yaptım, daha net anlay"
type textarea "x"
type textarea "csv dokümanında copy paste yaptım, daha net anlaya"
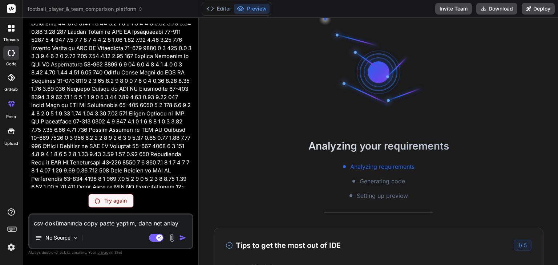
type textarea "x"
type textarea "csv dokümanında copy paste yaptım, daha net anlayac"
type textarea "x"
type textarea "csv dokümanında copy paste yaptım, daha net anlayaca"
type textarea "x"
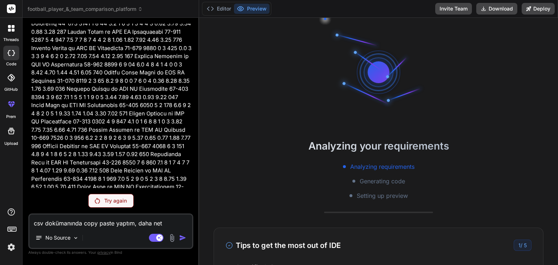
type textarea "csv dokümanında copy paste yaptım, daha net anlayacağ"
type textarea "x"
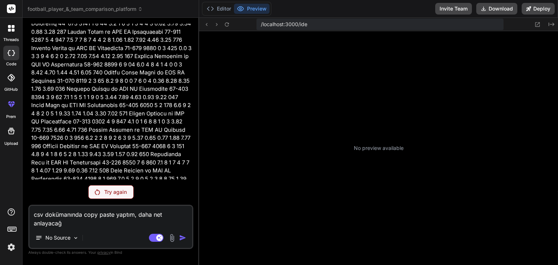
type textarea "csv dokümanında copy paste yaptım, daha net anlayacağı"
type textarea "x"
type textarea "csv dokümanında copy paste yaptım, daha net anlayacağın"
type textarea "x"
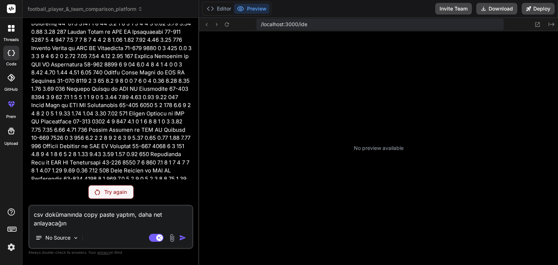
type textarea "csv dokümanında copy paste yaptım, daha net anlayacağın"
type textarea "x"
type textarea "csv dokümanında copy paste yaptım, daha net anlayacağın ş"
type textarea "x"
type textarea "csv dokümanında copy paste yaptım, daha net anlayacağın şe"
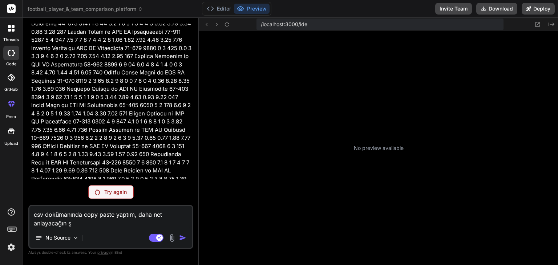
type textarea "x"
type textarea "csv dokümanında copy paste yaptım, daha net anlayacağın şek"
type textarea "x"
type textarea "csv dokümanında copy paste yaptım, daha net anlayacağın şeki"
type textarea "x"
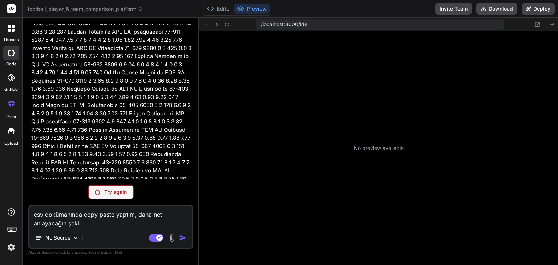
type textarea "csv dokümanında copy paste yaptım, daha net anlayacağın şekil"
type textarea "x"
type textarea "csv dokümanında copy paste yaptım, daha net anlayacağın şekild"
type textarea "x"
type textarea "csv dokümanında copy paste yaptım, daha net anlayacağın şekilde"
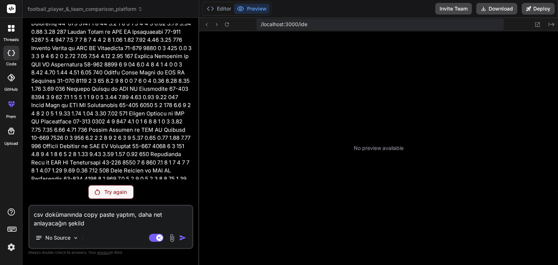
type textarea "x"
type textarea "csv dokümanında copy paste yaptım, daha net anlayacağın şekilde"
type textarea "x"
type textarea "csv dokümanında copy paste yaptım, daha net anlayacağın şekilde n"
type textarea "x"
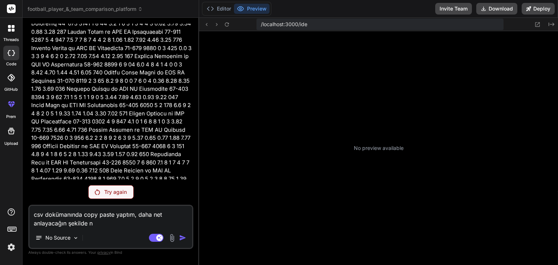
type textarea "csv dokümanında copy paste yaptım, daha net anlayacağın şekilde na"
type textarea "x"
type textarea "csv dokümanında copy paste yaptım, daha net anlayacağın şekilde nas"
type textarea "x"
type textarea "csv dokümanında copy paste yaptım, daha net anlayacağın şekilde nası"
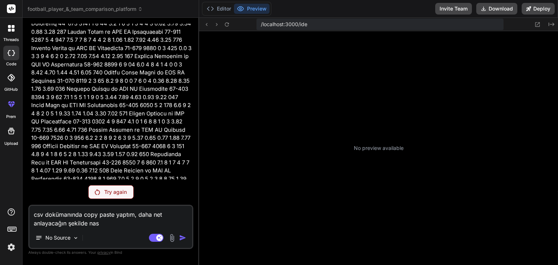
type textarea "x"
type textarea "csv dokümanında copy paste yaptım, daha net anlayacağın şekilde nasıl"
type textarea "x"
type textarea "csv dokümanında copy paste yaptım, daha net anlayacağın şekilde nasıl"
type textarea "x"
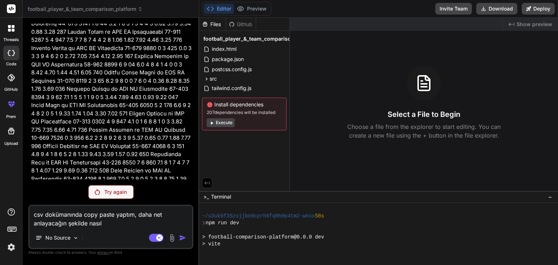
type textarea "csv dokümanında copy paste yaptım, daha net anlayacağın şekilde nasıl i"
type textarea "x"
type textarea "csv dokümanında copy paste yaptım, daha net anlayacağın şekilde nasıl ie"
type textarea "x"
type textarea "csv dokümanında copy paste yaptım, daha net anlayacağın şekilde nasıl iel"
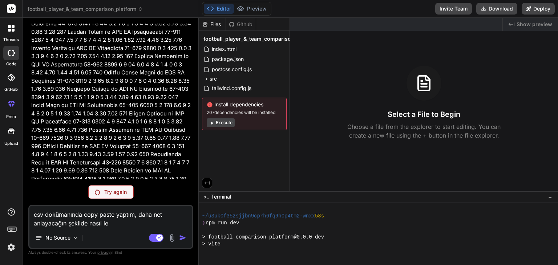
type textarea "x"
type textarea "csv dokümanında copy paste yaptım, daha net anlayacağın şekilde nasıl ielt"
type textarea "x"
type textarea "csv dokümanında copy paste yaptım, daha net anlayacağın şekilde nasıl ielte"
type textarea "x"
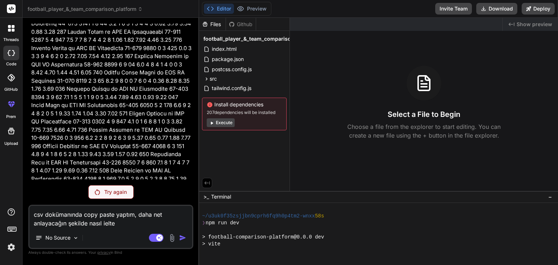
type textarea "csv dokümanında copy paste yaptım, daha net anlayacağın şekilde nasıl ielteb"
type textarea "x"
type textarea "csv dokümanında copy paste yaptım, daha net anlayacağın şekilde nasıl ieltebi"
type textarea "x"
type textarea "csv dokümanında copy paste yaptım, daha net anlayacağın şekilde nasıl ieltebil"
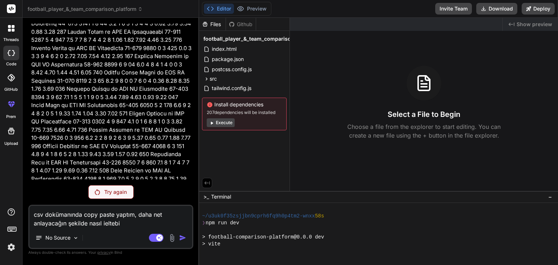
type textarea "x"
type textarea "csv dokümanında copy paste yaptım, daha net anlayacağın şekilde nasıl ieltebili"
type textarea "x"
type textarea "csv dokümanında copy paste yaptım, daha net anlayacağın şekilde nasıl ieltebil"
type textarea "x"
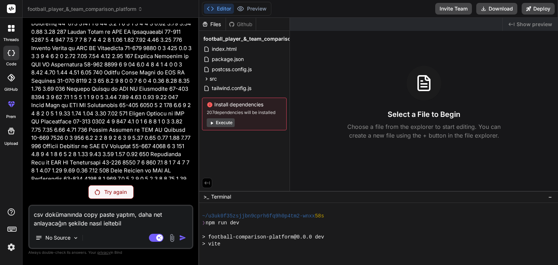
type textarea "csv dokümanında copy paste yaptım, daha net anlayacağın şekilde nasıl ieltebi"
type textarea "x"
type textarea "csv dokümanında copy paste yaptım, daha net anlayacağın şekilde nasıl ielteb"
type textarea "x"
type textarea "csv dokümanında copy paste yaptım, daha net anlayacağın şekilde nasıl ielte"
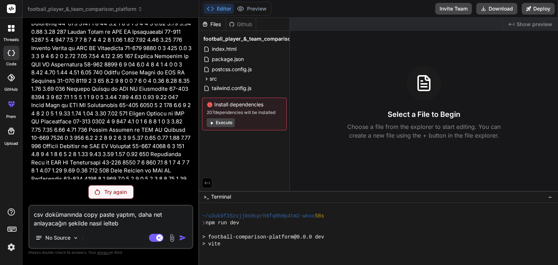
type textarea "x"
type textarea "csv dokümanında copy paste yaptım, daha net anlayacağın şekilde nasıl ielt"
type textarea "x"
type textarea "csv dokümanında copy paste yaptım, daha net anlayacağın şekilde nasıl iel"
type textarea "x"
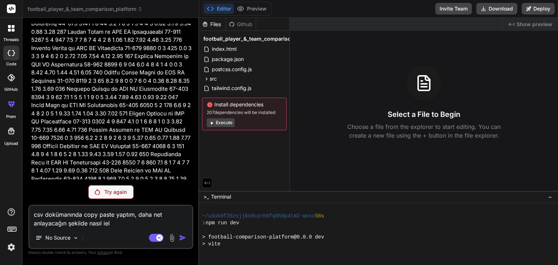
type textarea "csv dokümanında copy paste yaptım, daha net anlayacağın şekilde nasıl ie"
type textarea "x"
type textarea "csv dokümanında copy paste yaptım, daha net anlayacağın şekilde nasıl i"
type textarea "x"
type textarea "csv dokümanında copy paste yaptım, daha net anlayacağın şekilde nasıl il"
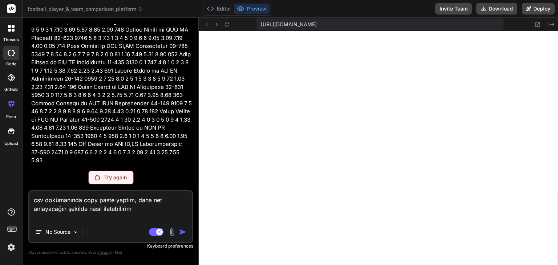
scroll to position [6655, 0]
click at [179, 232] on div "Agent Mode. When this toggle is activated, AI automatically makes decisions, re…" at bounding box center [168, 232] width 42 height 9
click at [133, 209] on textarea "csv dokümanında copy paste yaptım, daha net anlayacağın şekilde nasıl iletebili…" at bounding box center [110, 206] width 163 height 31
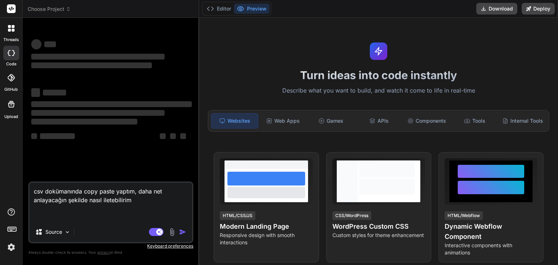
click at [120, 198] on textarea "csv dokümanında copy paste yaptım, daha net anlayacağın şekilde nasıl iletebili…" at bounding box center [110, 202] width 163 height 39
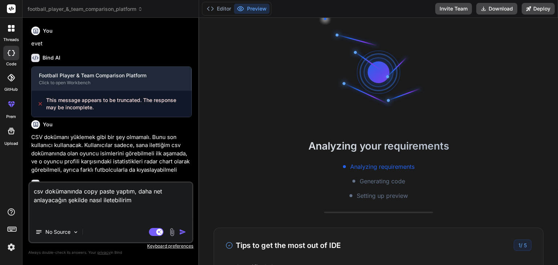
scroll to position [7, 0]
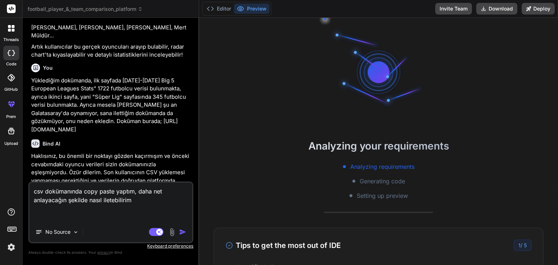
click at [180, 232] on img "button" at bounding box center [182, 231] width 7 height 7
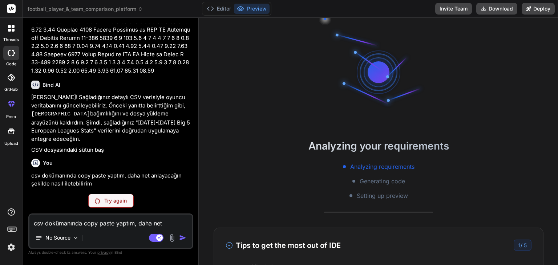
scroll to position [62, 0]
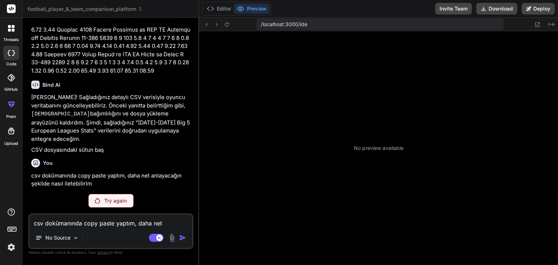
click at [125, 206] on div "Try again" at bounding box center [110, 201] width 45 height 14
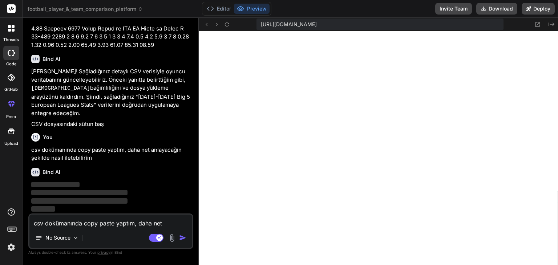
scroll to position [41895, 0]
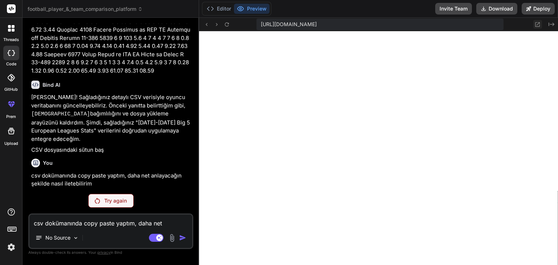
click at [539, 27] on icon at bounding box center [537, 24] width 6 height 6
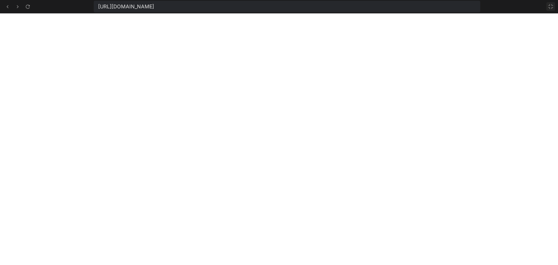
click at [547, 8] on button at bounding box center [550, 6] width 9 height 9
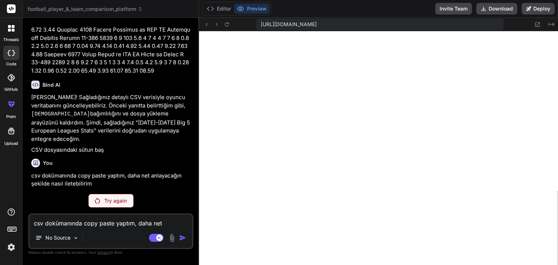
click at [547, 8] on button "Deploy" at bounding box center [538, 9] width 33 height 12
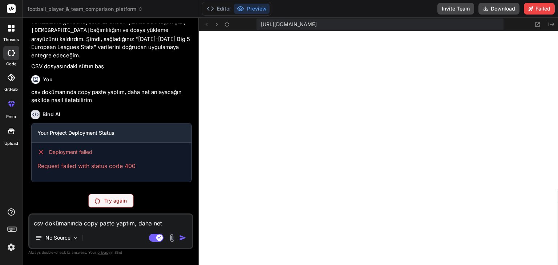
scroll to position [41979, 0]
click at [58, 242] on div "No Source" at bounding box center [56, 238] width 49 height 15
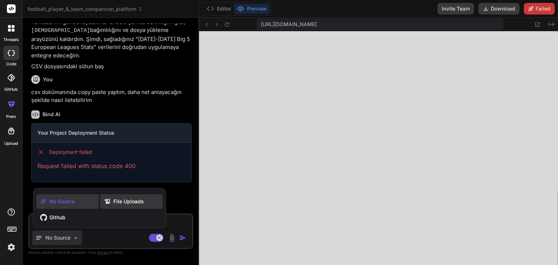
click at [135, 199] on span "File Uploads" at bounding box center [128, 201] width 31 height 7
type textarea "x"
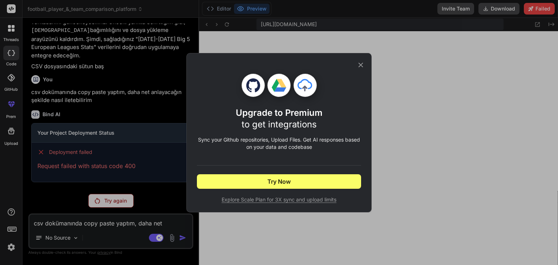
click at [360, 63] on icon at bounding box center [361, 64] width 5 height 5
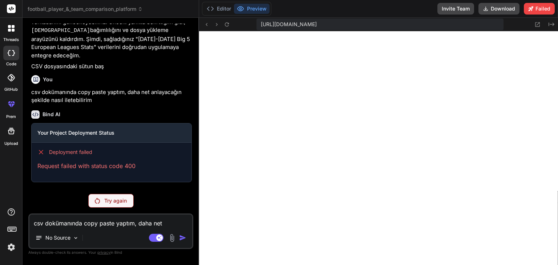
click at [86, 223] on textarea "csv dokümanında copy paste yaptım, daha net anlayacağın şekilde nasıl iletebili…" at bounding box center [110, 221] width 163 height 13
paste textarea "1 Myenty Abena sr SUR DF Gaziantep FK 30-262 1994 2 Tammy Abraham eng ENG FW Be…"
type textarea "1 Myenty Abena sr SUR DF Gaziantep FK 30-262 1994 2 Tammy Abraham eng ENG FW Be…"
type textarea "x"
click at [174, 240] on img at bounding box center [172, 238] width 8 height 8
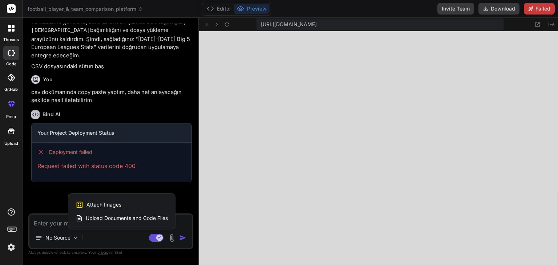
click at [118, 215] on span "Upload Documents and Code Files" at bounding box center [127, 218] width 82 height 7
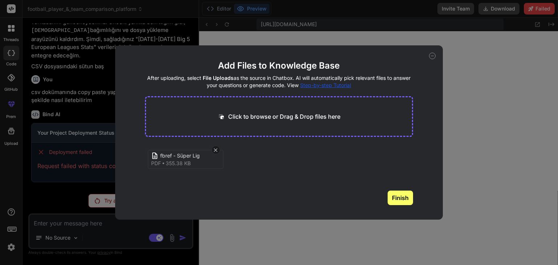
click at [397, 193] on button "Finish" at bounding box center [400, 198] width 25 height 15
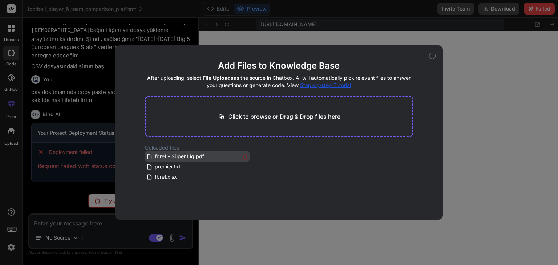
click at [174, 159] on span "fbref - Süper Lig.pdf" at bounding box center [179, 156] width 51 height 9
click at [434, 54] on icon at bounding box center [432, 56] width 7 height 7
type textarea "x"
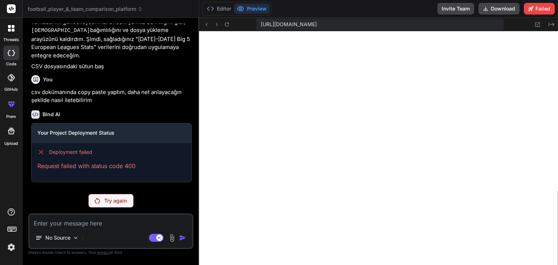
click at [98, 228] on div "No Source Agent Mode. When this toggle is activated, AI automatically makes dec…" at bounding box center [110, 232] width 165 height 36
click at [99, 225] on textarea at bounding box center [110, 221] width 163 height 13
type textarea "p"
type textarea "x"
type textarea "pd"
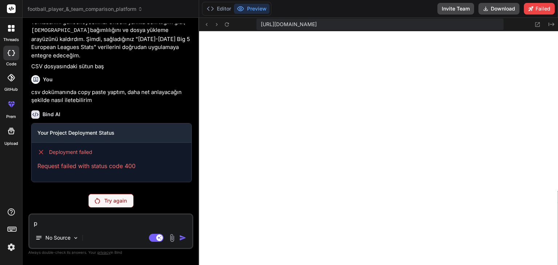
type textarea "x"
type textarea "pdf"
type textarea "x"
type textarea "pdf"
type textarea "x"
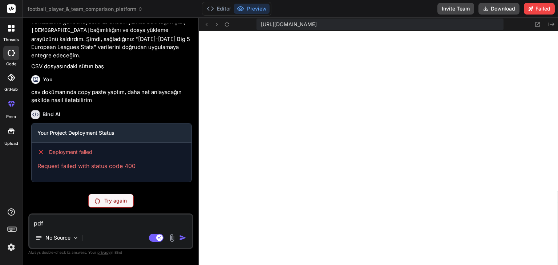
type textarea "pdf"
type textarea "x"
type textarea "pdf"
type textarea "x"
type textarea "pdf v"
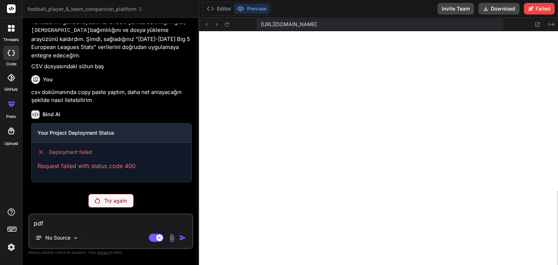
type textarea "x"
type textarea "pdf ve"
type textarea "x"
type textarea "pdf ve"
type textarea "x"
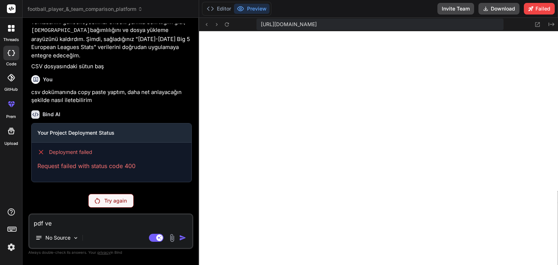
type textarea "pdf ve t"
type textarea "x"
type textarea "pdf ve tx"
type textarea "x"
type textarea "pdf ve txt"
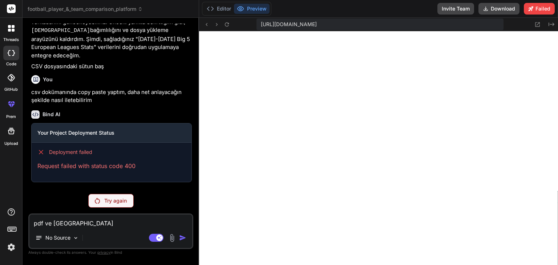
type textarea "x"
type textarea "pdf ve txt"
type textarea "x"
type textarea "pdf ve txt o"
type textarea "x"
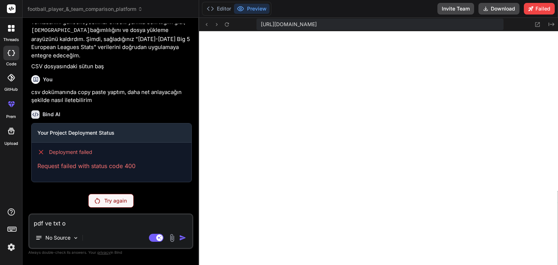
type textarea "pdf ve txt ol"
type textarea "x"
type textarea "pdf ve txt ola"
type textarea "x"
type textarea "pdf ve txt olar"
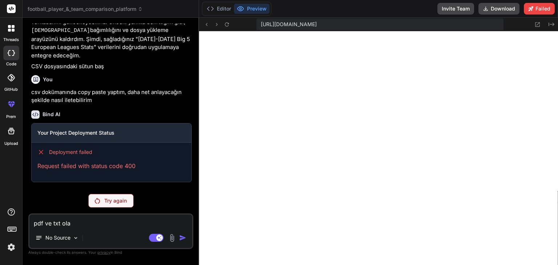
type textarea "x"
type textarea "pdf ve txt olarak"
type textarea "x"
type textarea "pdf ve txt olarak"
type textarea "x"
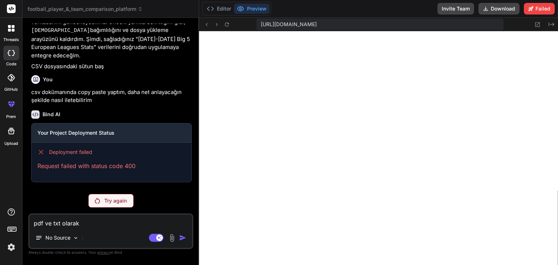
type textarea "pdf ve txt olarak s"
type textarea "x"
type textarea "pdf ve txt olarak se"
type textarea "x"
type textarea "pdf ve txt olarak sen"
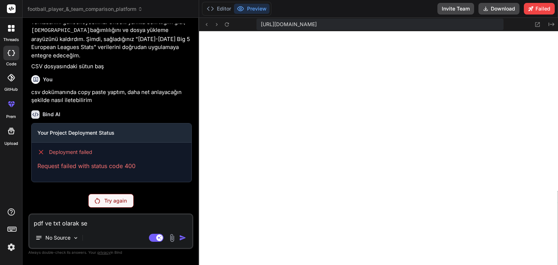
type textarea "x"
type textarea "pdf ve txt olarak seni"
type textarea "x"
type textarea "pdf ve txt olarak senin"
type textarea "x"
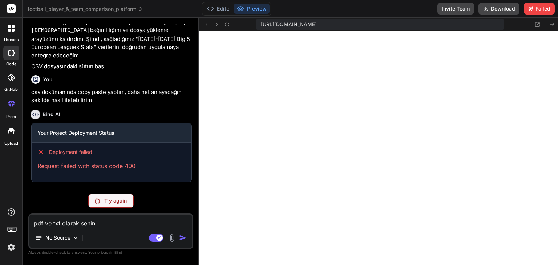
type textarea "pdf ve txt olarak seninl"
type textarea "x"
type textarea "pdf ve txt olarak seninle"
type textarea "x"
type textarea "pdf ve txt olarak seninle"
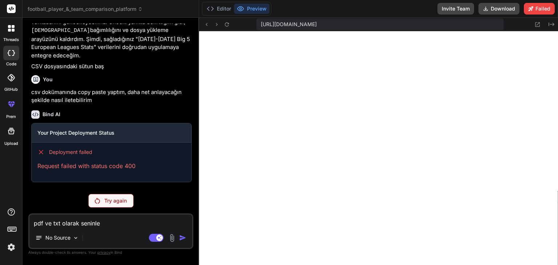
type textarea "x"
type textarea "pdf ve txt olarak seninle v"
type textarea "x"
type textarea "pdf ve txt olarak seninle ve"
type textarea "x"
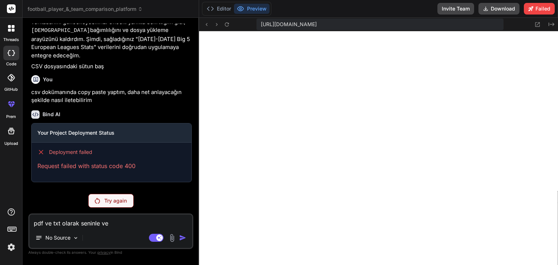
type textarea "pdf ve txt olarak seninle ver"
type textarea "x"
type textarea "pdf ve txt olarak seninle veri"
type textarea "x"
type textarea "pdf ve txt olarak seninle veril"
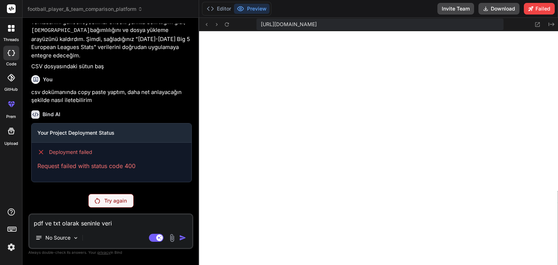
type textarea "x"
type textarea "pdf ve txt olarak seninle verile"
type textarea "x"
type textarea "pdf ve txt olarak seninle veriler"
type textarea "x"
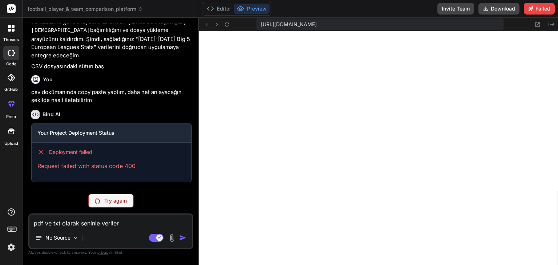
type textarea "pdf ve txt olarak seninle veriler"
type textarea "x"
type textarea "pdf ve txt olarak seninle veriler p"
type textarea "x"
type textarea "pdf ve txt olarak seninle veriler pa"
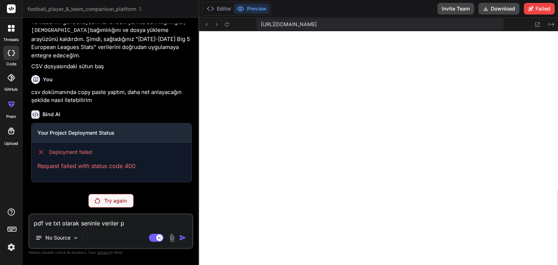
type textarea "x"
type textarea "pdf ve txt olarak seninle veriler pay"
type textarea "x"
type textarea "pdf ve txt olarak seninle veriler payl"
type textarea "x"
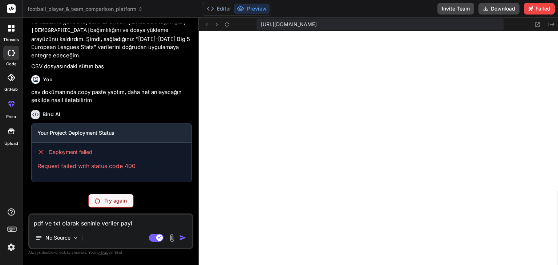
type textarea "pdf ve txt olarak seninle veriler payla"
type textarea "x"
type textarea "pdf ve txt olarak seninle veriler paylaş"
type textarea "x"
type textarea "pdf ve txt olarak seninle veriler paylaşt"
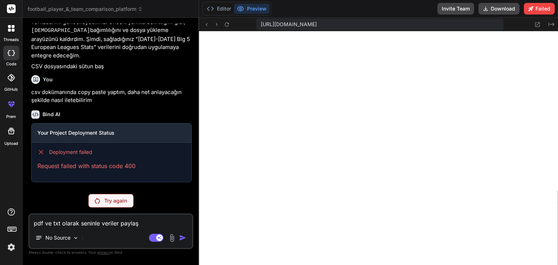
type textarea "x"
type textarea "pdf ve txt olarak seninle veriler paylaştı"
type textarea "x"
type textarea "pdf ve txt olarak seninle veriler paylaştım"
type textarea "x"
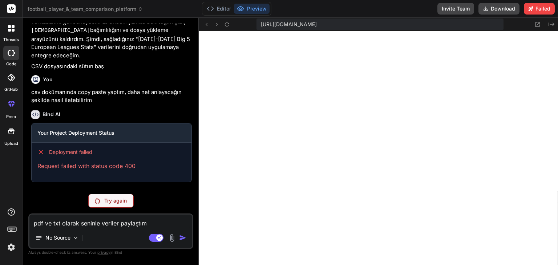
type textarea "pdf ve txt olarak seninle veriler paylaştım."
type textarea "x"
type textarea "pdf ve txt olarak seninle veriler paylaştım."
type textarea "x"
type textarea "pdf ve txt olarak seninle veriler paylaştım."
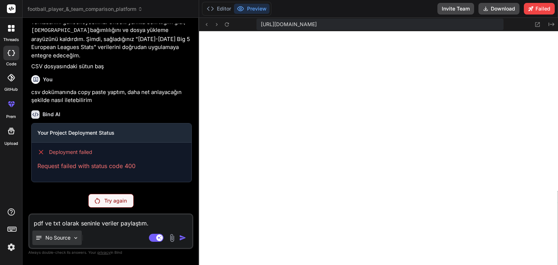
click at [65, 240] on p "No Source" at bounding box center [57, 237] width 25 height 7
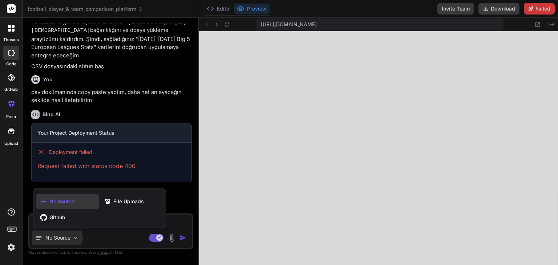
click at [103, 237] on div at bounding box center [279, 132] width 558 height 265
type textarea "x"
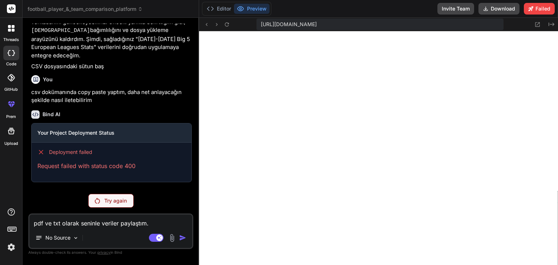
click at [156, 219] on textarea "pdf ve txt olarak seninle veriler paylaştım." at bounding box center [110, 221] width 163 height 13
type textarea "pdf ve txt olarak seninle veriler paylaştım."
type textarea "x"
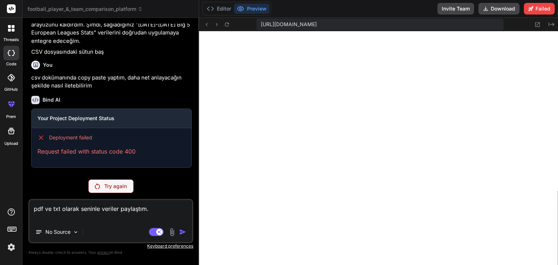
type textarea "pdf ve txt olarak seninle veriler paylaştım."
click at [122, 190] on p "Try again" at bounding box center [115, 186] width 23 height 7
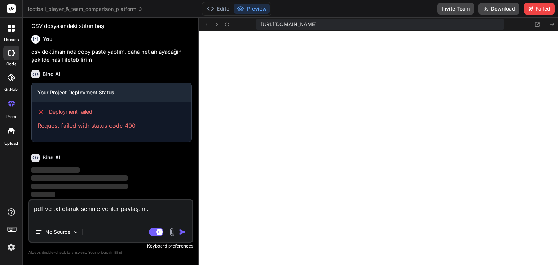
scroll to position [42019, 0]
type textarea "x"
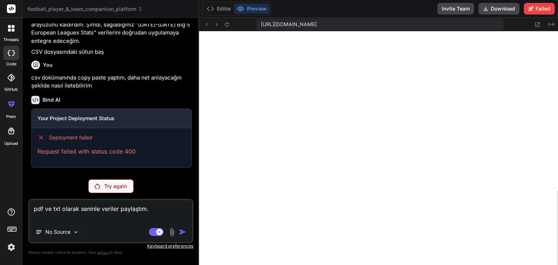
scroll to position [41993, 0]
